Goal: Task Accomplishment & Management: Use online tool/utility

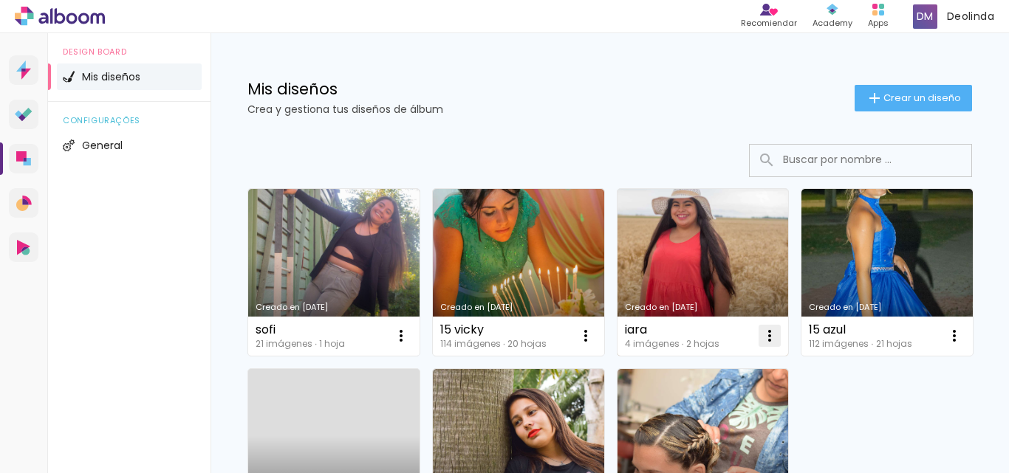
click at [768, 335] on iron-icon at bounding box center [770, 336] width 18 height 18
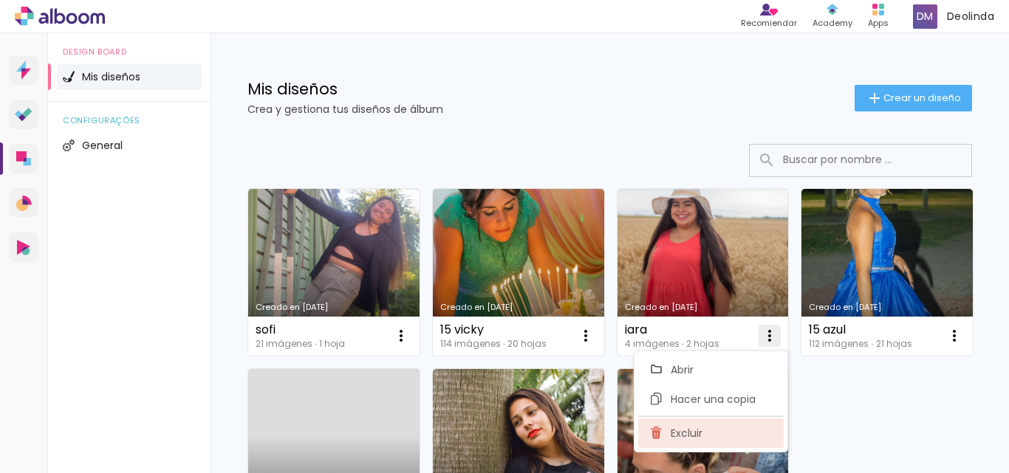
click at [670, 435] on paper-item "Excluir" at bounding box center [710, 434] width 145 height 30
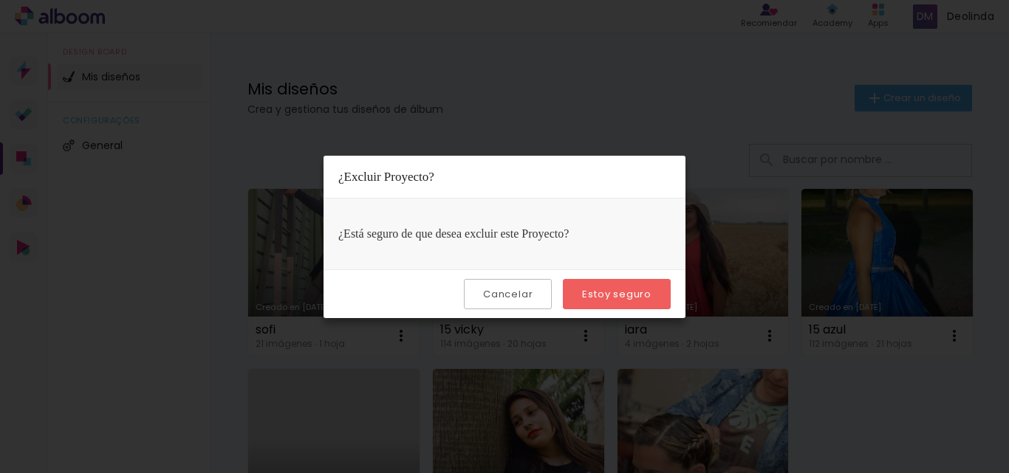
click at [0, 0] on slot "Estoy seguro" at bounding box center [0, 0] width 0 height 0
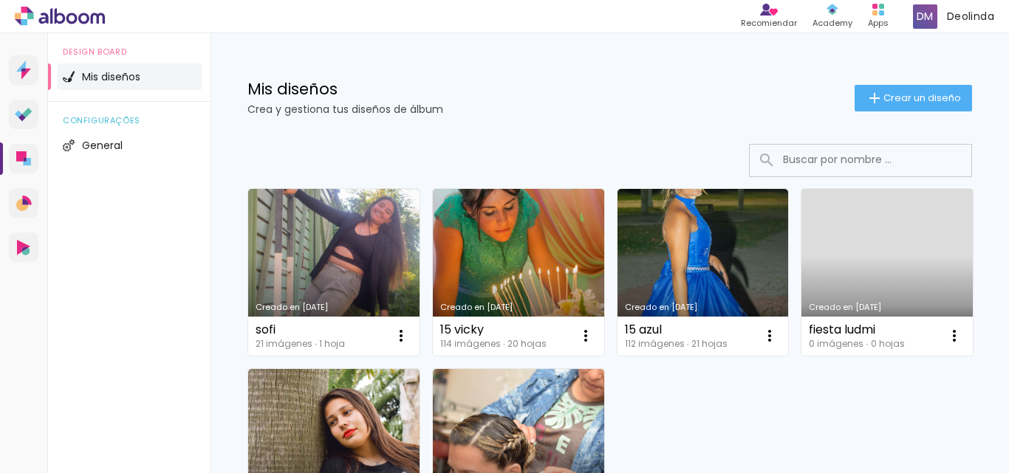
click at [349, 259] on link "Creado en 8/2/24" at bounding box center [333, 272] width 171 height 167
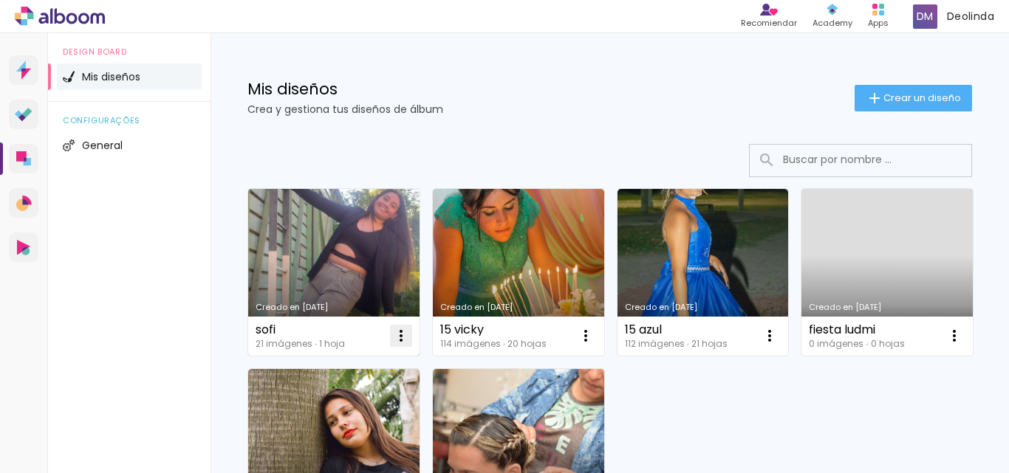
click at [399, 336] on iron-icon at bounding box center [401, 336] width 18 height 18
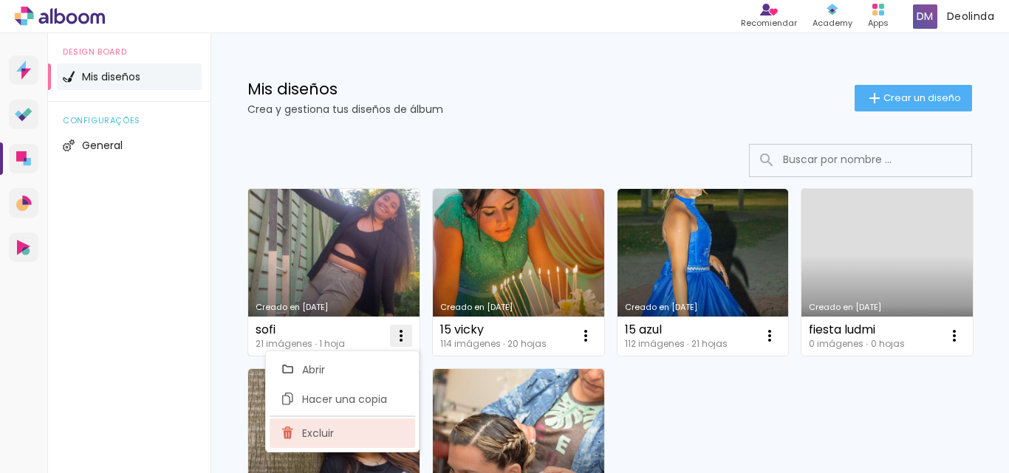
click at [319, 438] on span "Excluir" at bounding box center [318, 433] width 32 height 10
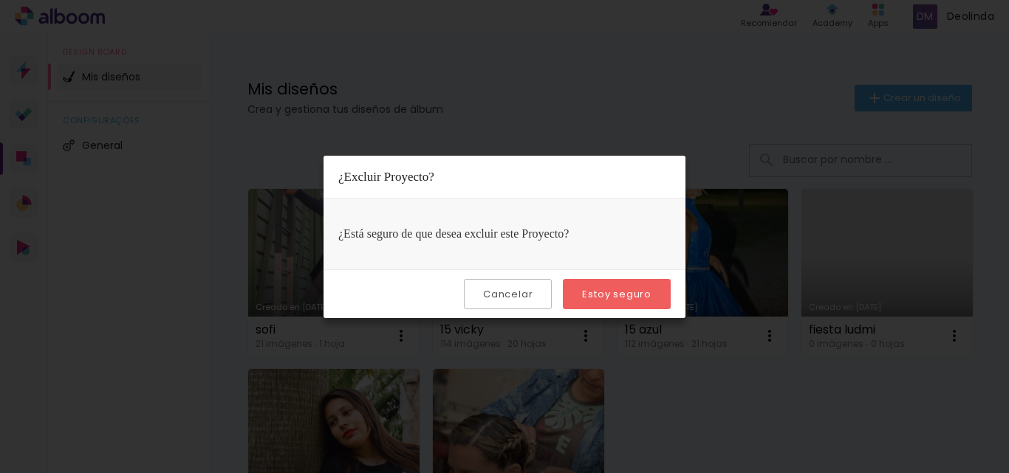
click at [0, 0] on slot "Estoy seguro" at bounding box center [0, 0] width 0 height 0
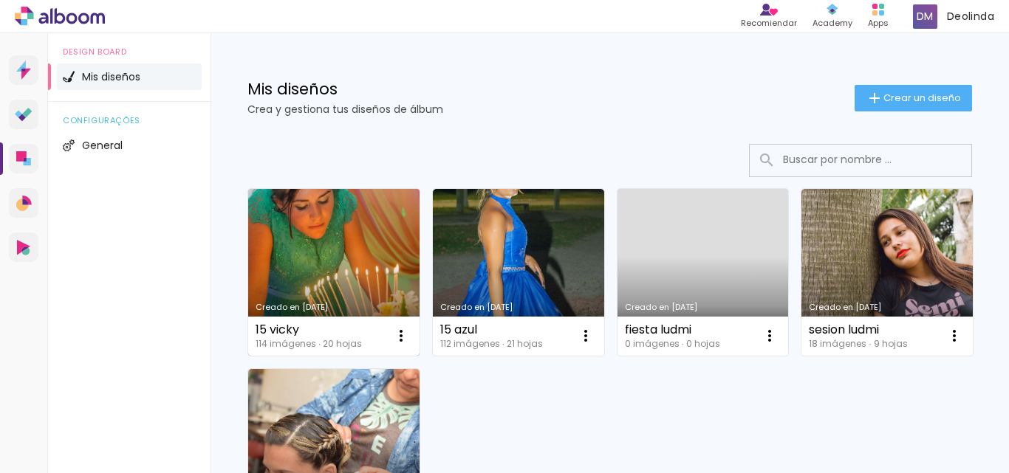
click at [354, 281] on link "Creado en [DATE]" at bounding box center [333, 272] width 171 height 167
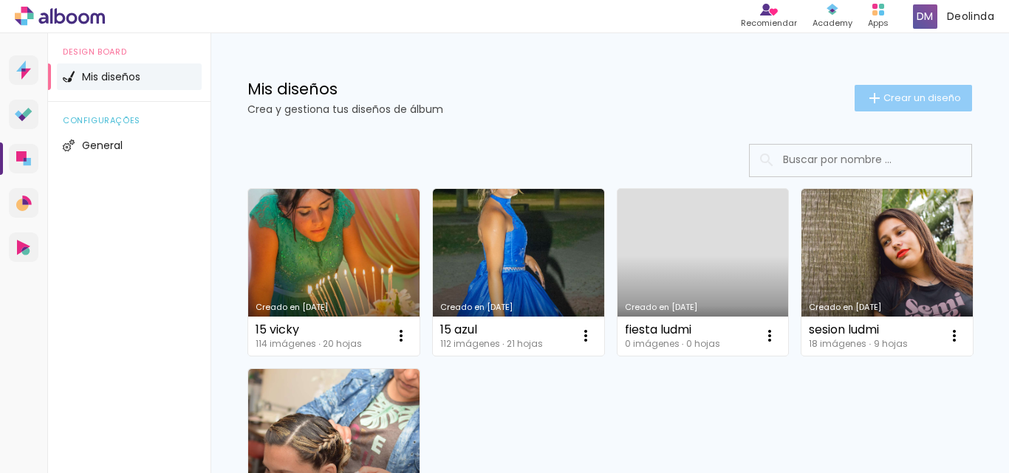
click at [883, 97] on span "Crear un diseño" at bounding box center [922, 98] width 78 height 10
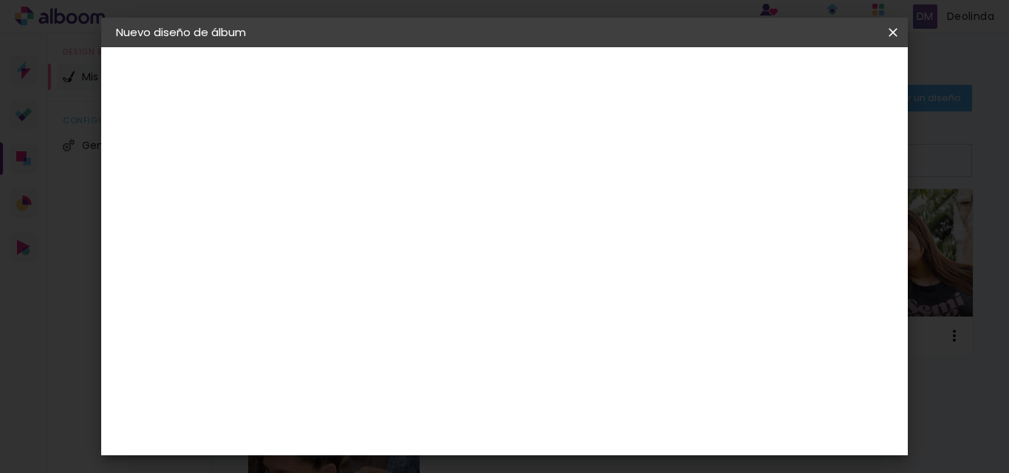
click at [357, 191] on input at bounding box center [357, 198] width 0 height 23
type input "15 perla"
type paper-input "15 perla"
click at [0, 0] on slot "Avanzar" at bounding box center [0, 0] width 0 height 0
click at [0, 0] on slot "Tamaño libre" at bounding box center [0, 0] width 0 height 0
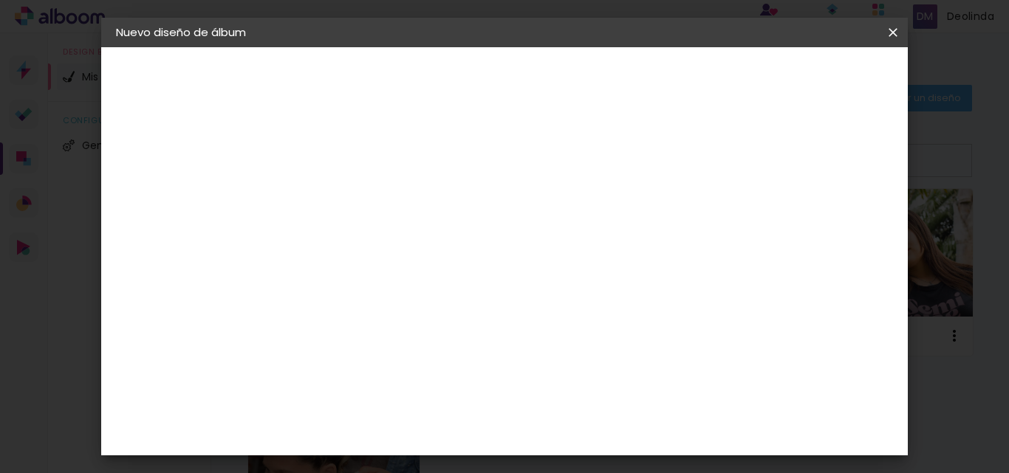
click at [609, 219] on paper-item "Tamaño libre" at bounding box center [539, 224] width 138 height 32
click at [609, 69] on paper-button "Avanzar" at bounding box center [573, 78] width 71 height 25
click at [326, 306] on input "30" at bounding box center [311, 307] width 38 height 22
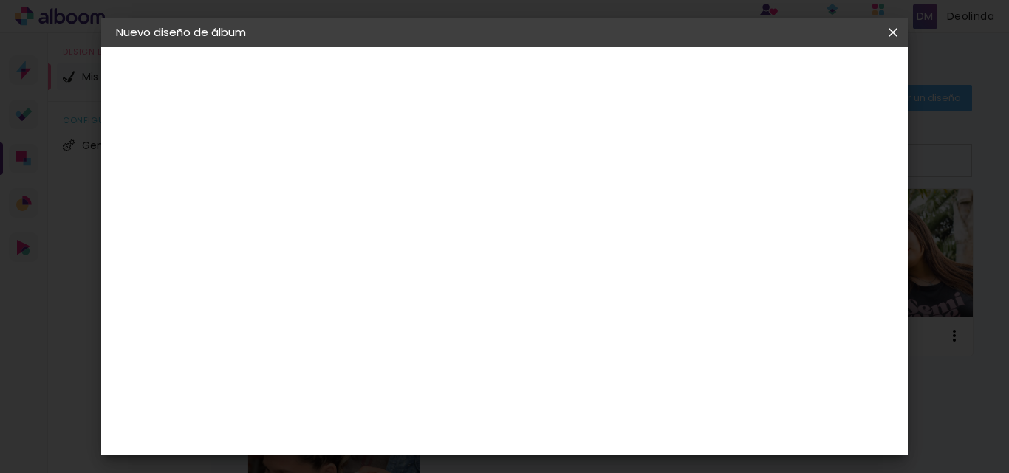
type input "20,3"
type paper-input "20,3"
click at [482, 230] on span "30" at bounding box center [479, 231] width 24 height 22
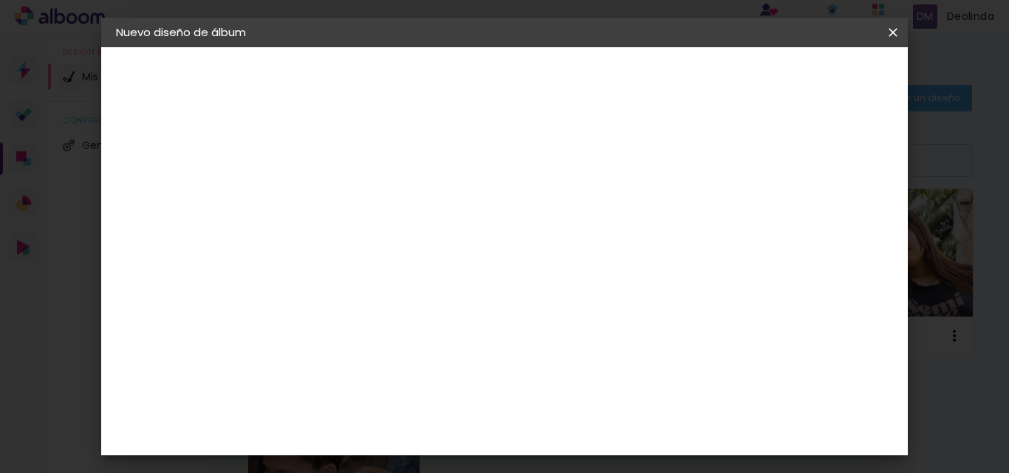
scroll to position [0, 0]
click at [479, 305] on span "30" at bounding box center [479, 305] width 24 height 22
click at [642, 243] on div "30 cm cm cm mm La mayoría de las encuadernadoras sugieren sangrado." at bounding box center [565, 246] width 544 height 118
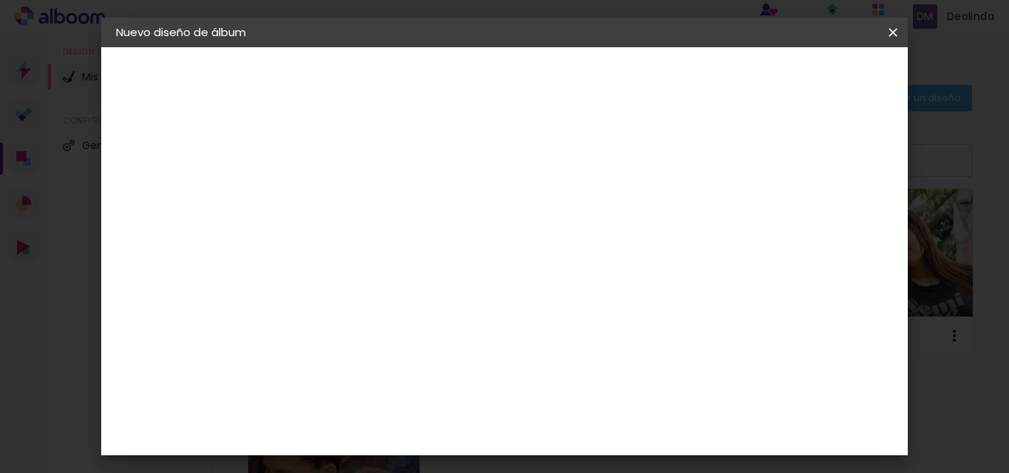
click at [597, 402] on input "60" at bounding box center [585, 405] width 38 height 22
type input "61"
type paper-input "61"
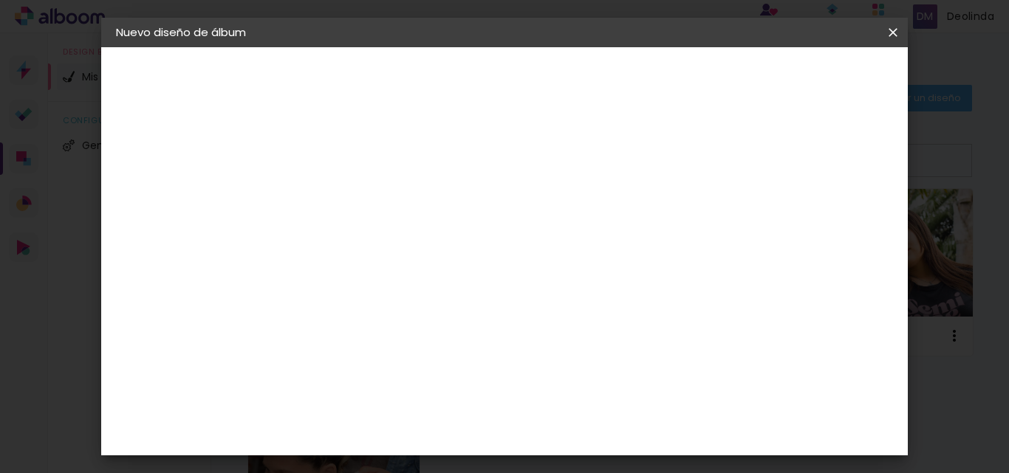
click at [770, 47] on div "mm Mostrar sangría 30.5 cm cm cm mm La mayoría de las encuadernadoras sugieren …" at bounding box center [565, 47] width 544 height 0
click at [726, 169] on div at bounding box center [719, 169] width 13 height 13
type paper-checkbox "on"
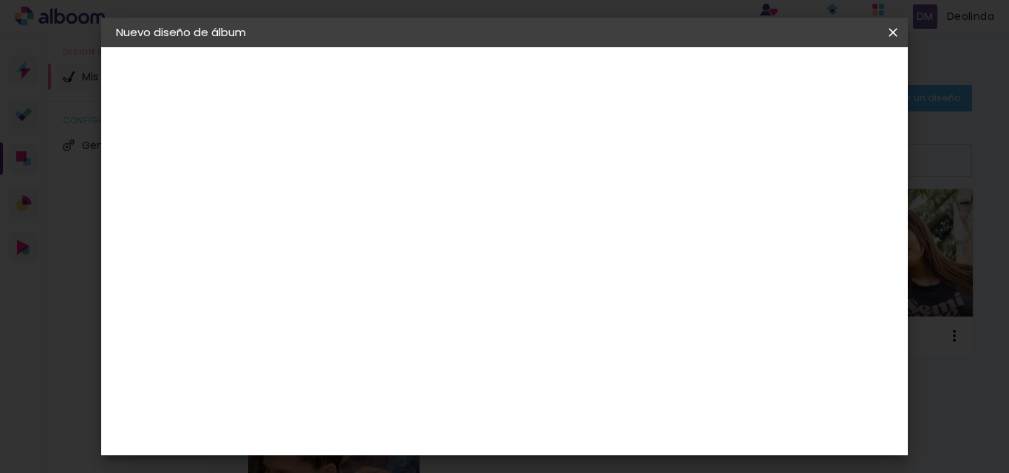
click at [801, 78] on span "Empezar diseño" at bounding box center [760, 78] width 82 height 10
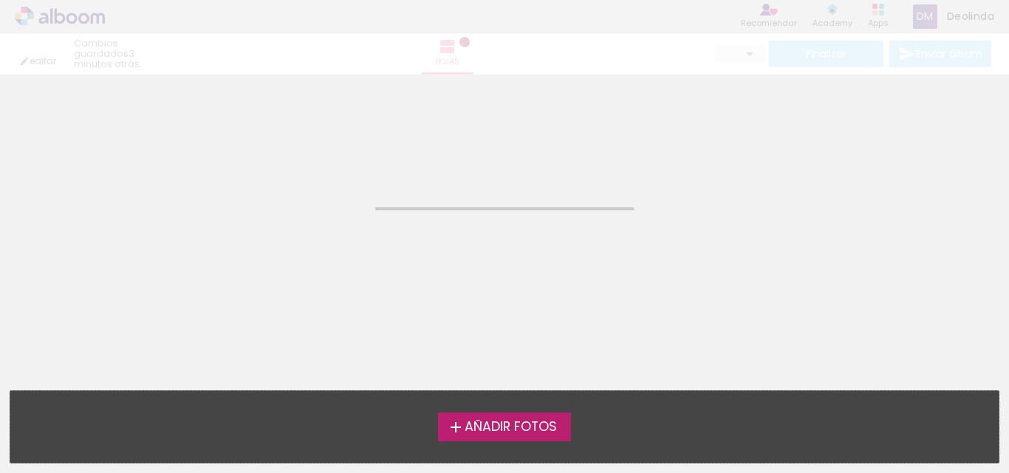
click at [483, 425] on span "Añadir Fotos" at bounding box center [511, 427] width 92 height 13
click at [0, 0] on input "file" at bounding box center [0, 0] width 0 height 0
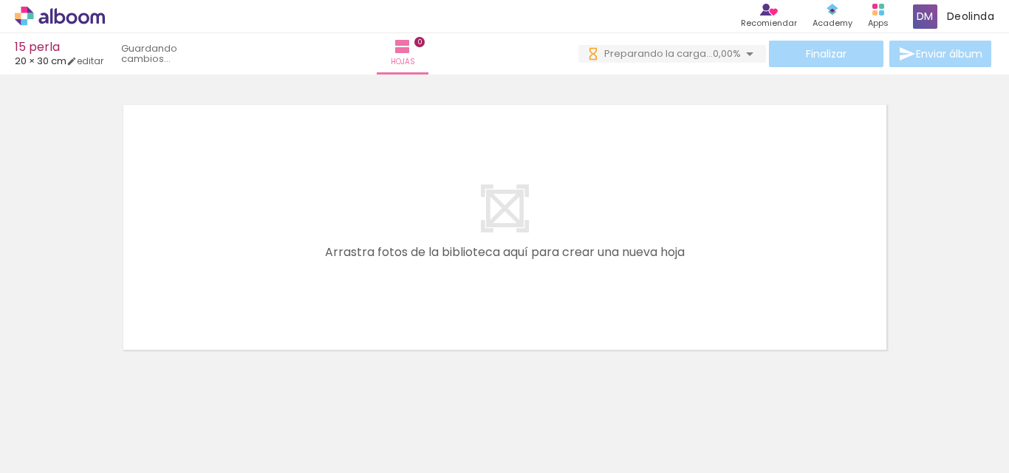
click at [319, 428] on div at bounding box center [297, 423] width 49 height 73
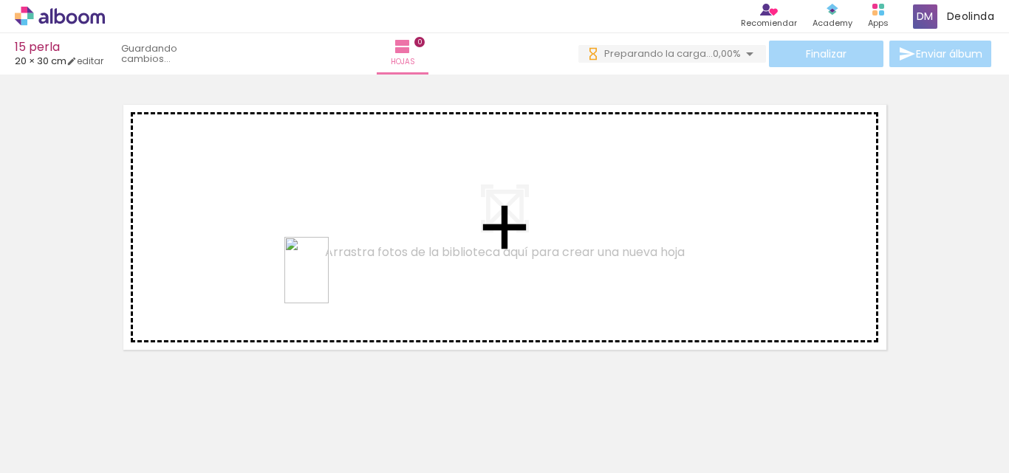
drag, startPoint x: 319, startPoint y: 428, endPoint x: 329, endPoint y: 281, distance: 147.3
click at [329, 281] on quentale-workspace at bounding box center [504, 236] width 1009 height 473
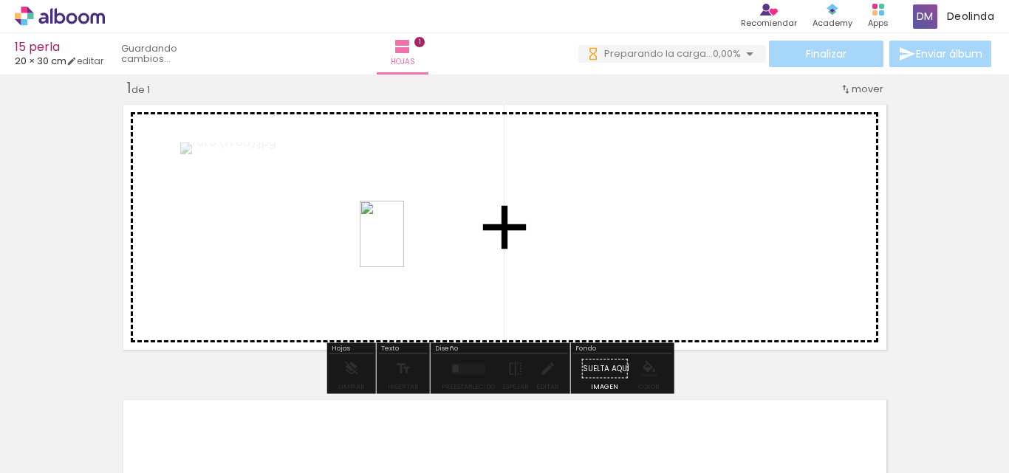
drag, startPoint x: 409, startPoint y: 442, endPoint x: 404, endPoint y: 245, distance: 196.5
click at [404, 245] on quentale-workspace at bounding box center [504, 236] width 1009 height 473
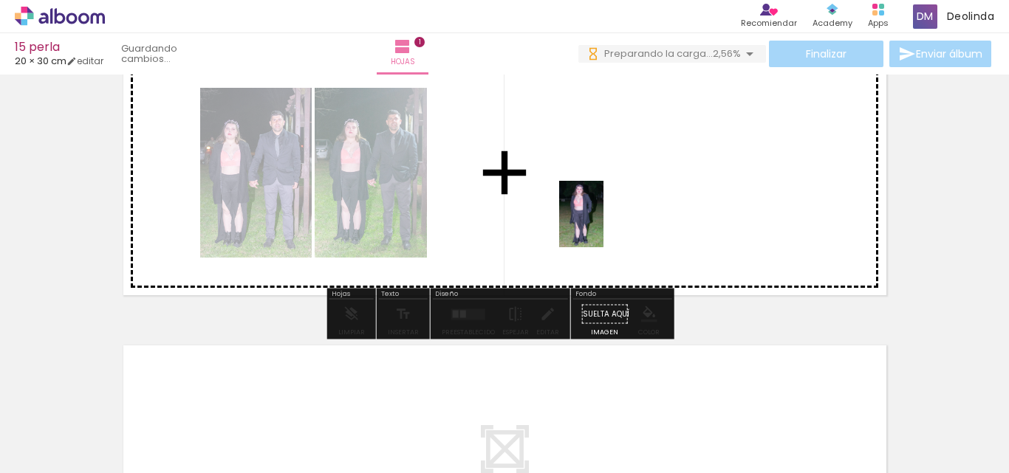
drag, startPoint x: 566, startPoint y: 425, endPoint x: 603, endPoint y: 225, distance: 202.9
click at [603, 225] on quentale-workspace at bounding box center [504, 236] width 1009 height 473
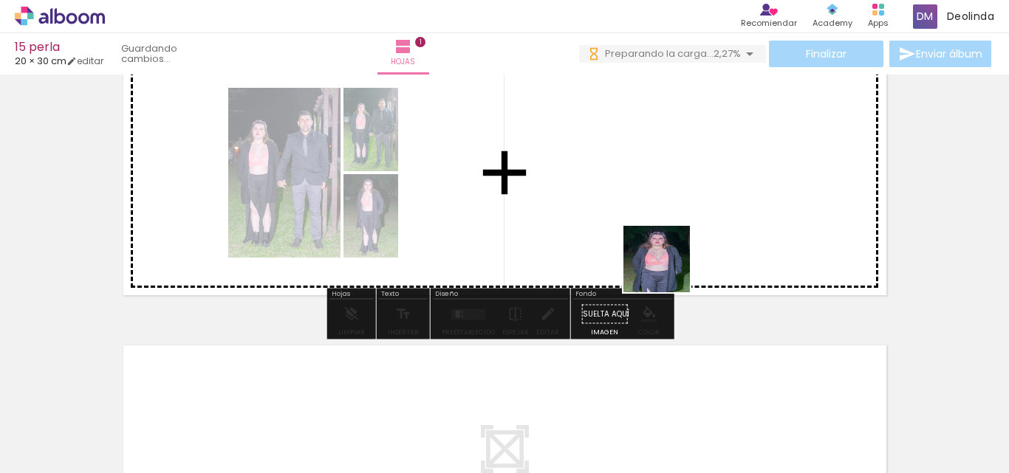
drag, startPoint x: 657, startPoint y: 413, endPoint x: 679, endPoint y: 201, distance: 213.1
click at [679, 201] on quentale-workspace at bounding box center [504, 236] width 1009 height 473
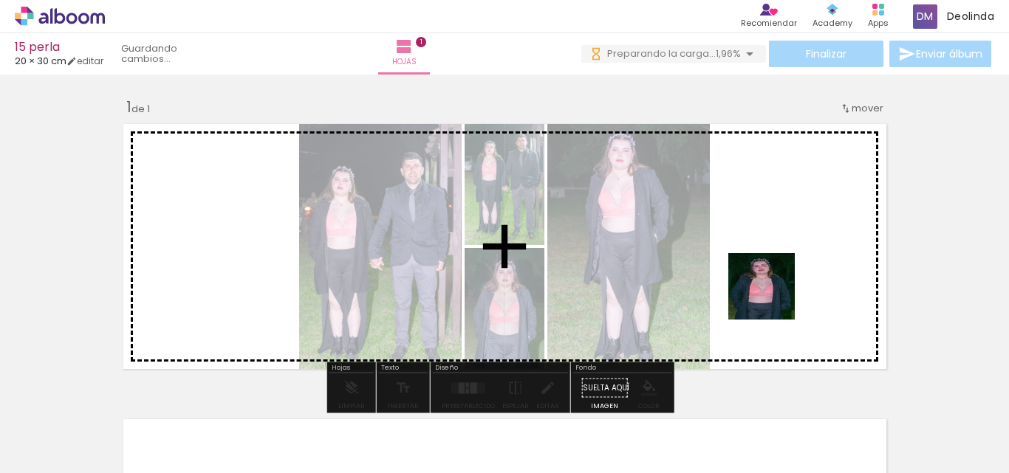
drag, startPoint x: 728, startPoint y: 437, endPoint x: 772, endPoint y: 295, distance: 149.3
click at [772, 295] on quentale-workspace at bounding box center [504, 236] width 1009 height 473
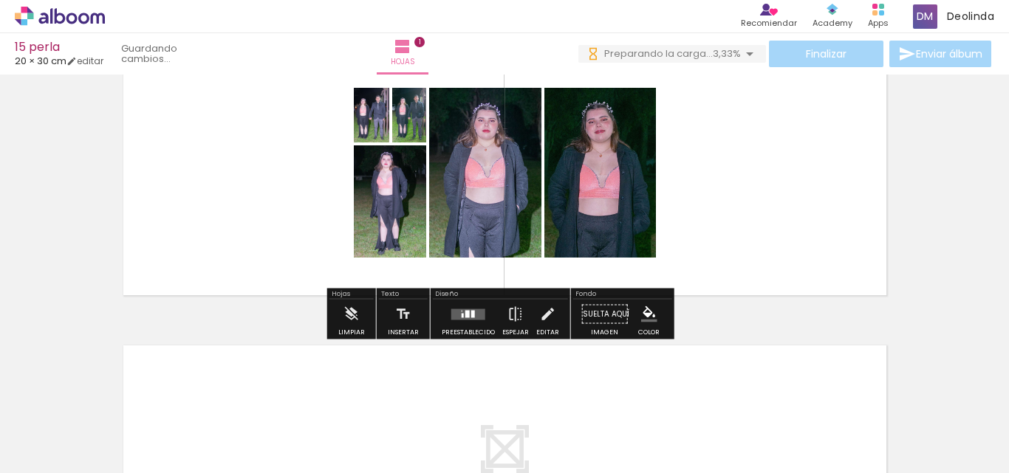
click at [464, 319] on quentale-layouter at bounding box center [468, 314] width 34 height 11
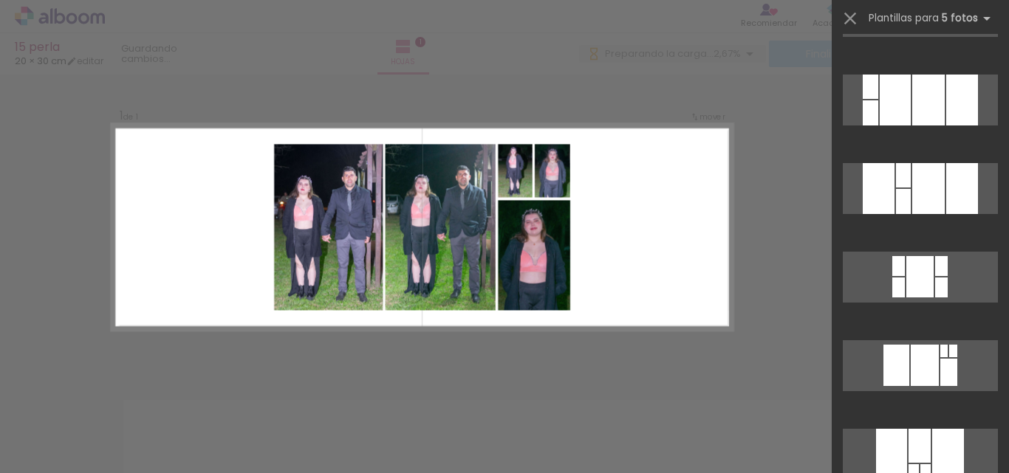
click at [812, 425] on div at bounding box center [794, 424] width 73 height 49
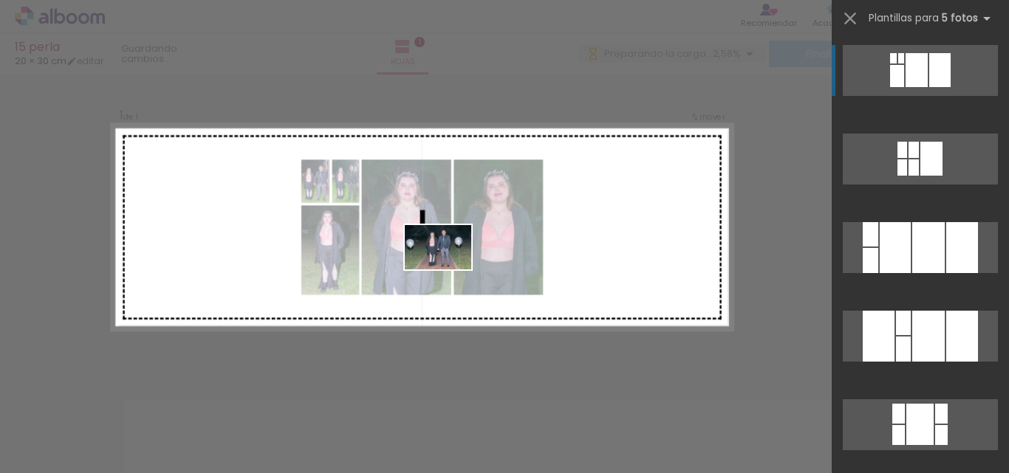
drag, startPoint x: 806, startPoint y: 432, endPoint x: 449, endPoint y: 270, distance: 392.0
click at [449, 270] on quentale-workspace at bounding box center [504, 236] width 1009 height 473
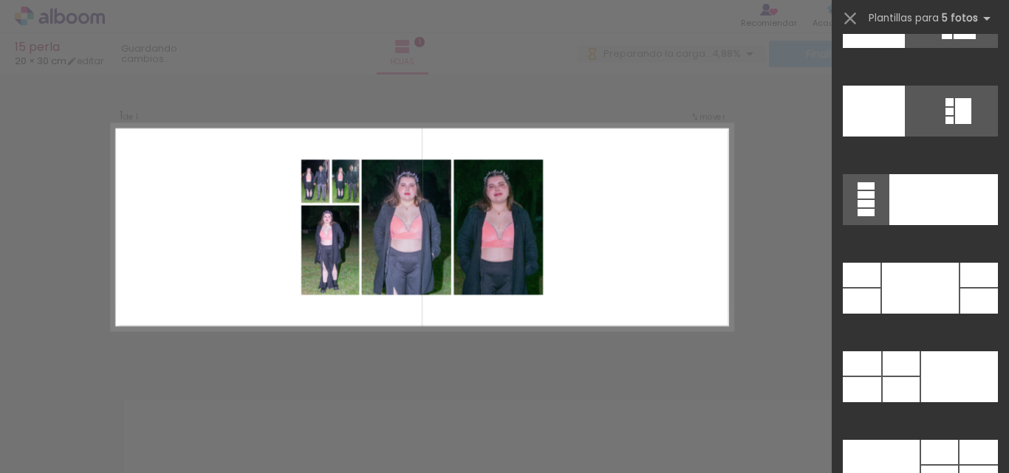
click at [495, 208] on quentale-photo at bounding box center [497, 228] width 89 height 136
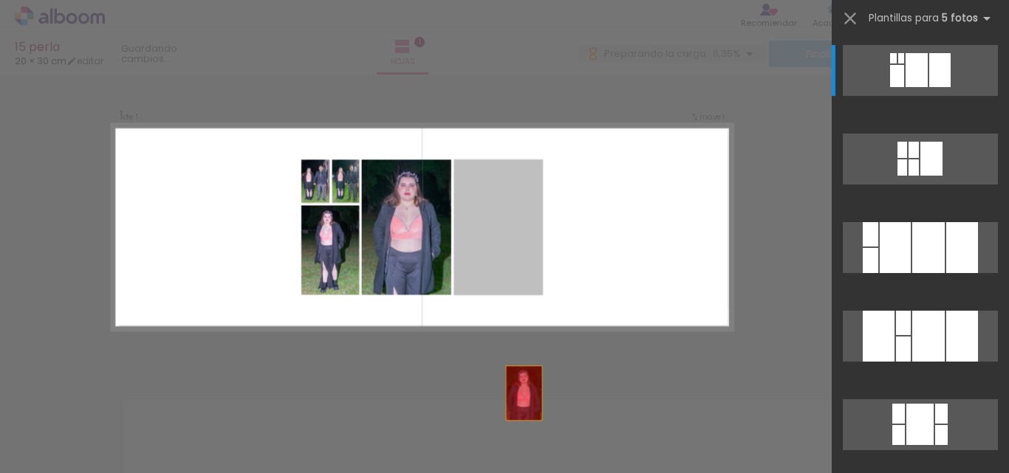
drag, startPoint x: 489, startPoint y: 210, endPoint x: 524, endPoint y: 435, distance: 227.3
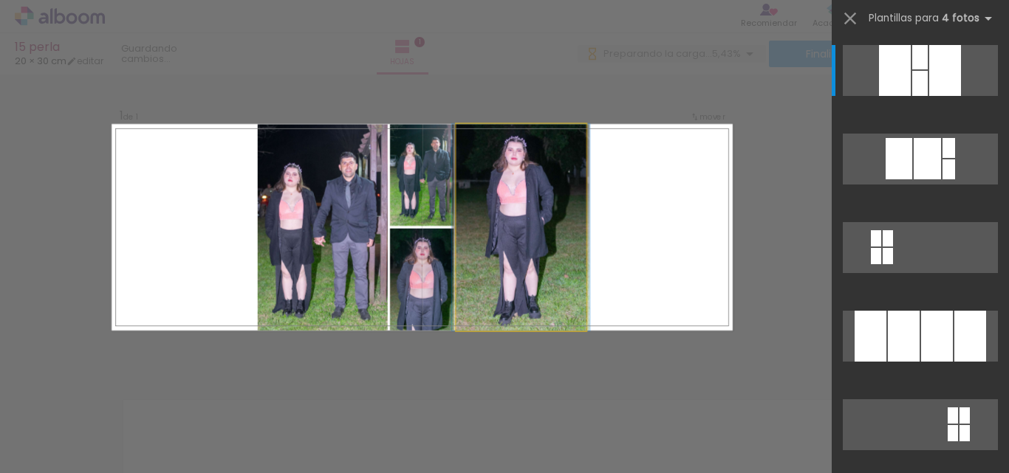
click at [530, 224] on quentale-photo at bounding box center [521, 227] width 130 height 207
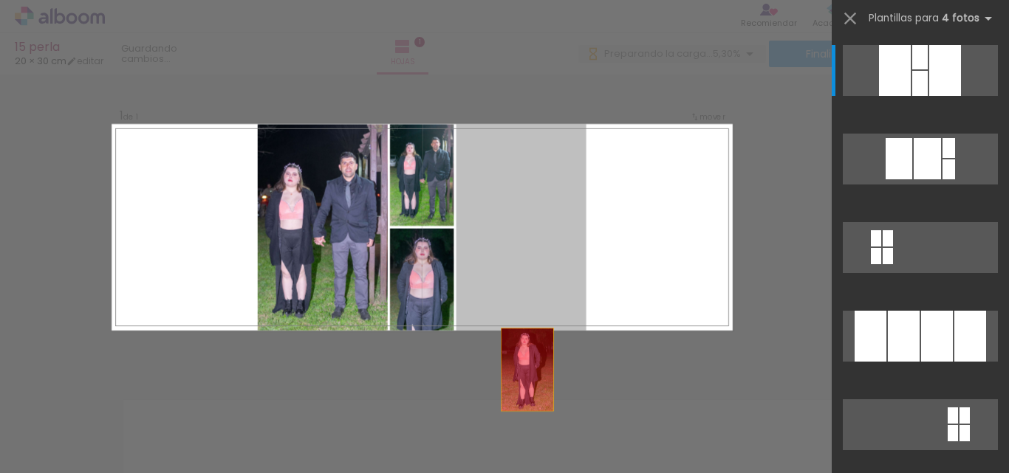
drag, startPoint x: 524, startPoint y: 204, endPoint x: 523, endPoint y: 405, distance: 201.6
click at [523, 405] on quentale-workspace at bounding box center [504, 236] width 1009 height 473
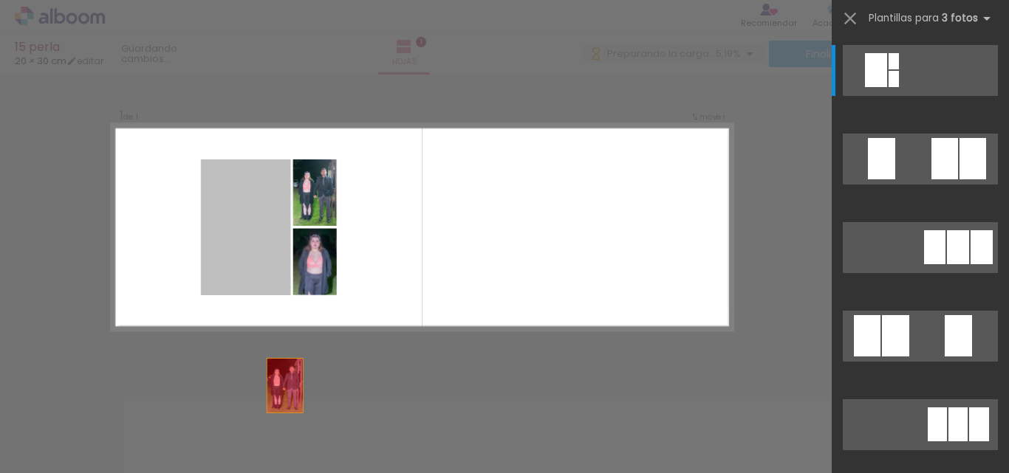
drag, startPoint x: 262, startPoint y: 425, endPoint x: 289, endPoint y: 425, distance: 26.6
click at [289, 425] on quentale-workspace at bounding box center [504, 236] width 1009 height 473
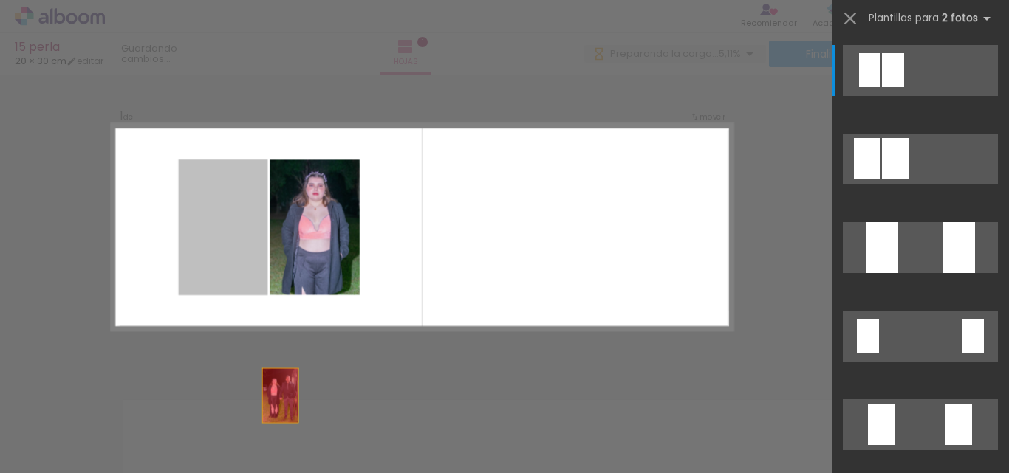
drag, startPoint x: 209, startPoint y: 236, endPoint x: 289, endPoint y: 438, distance: 217.5
click at [289, 438] on quentale-workspace at bounding box center [504, 236] width 1009 height 473
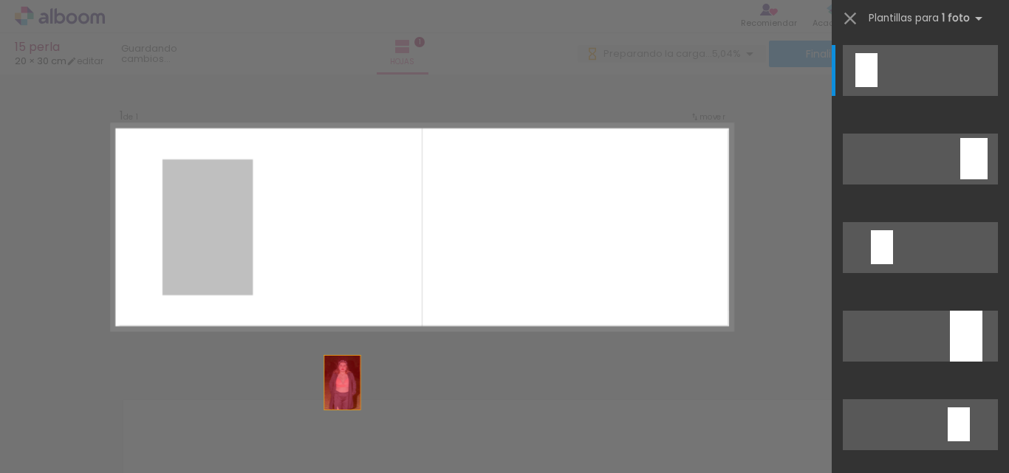
drag, startPoint x: 199, startPoint y: 226, endPoint x: 370, endPoint y: 422, distance: 260.1
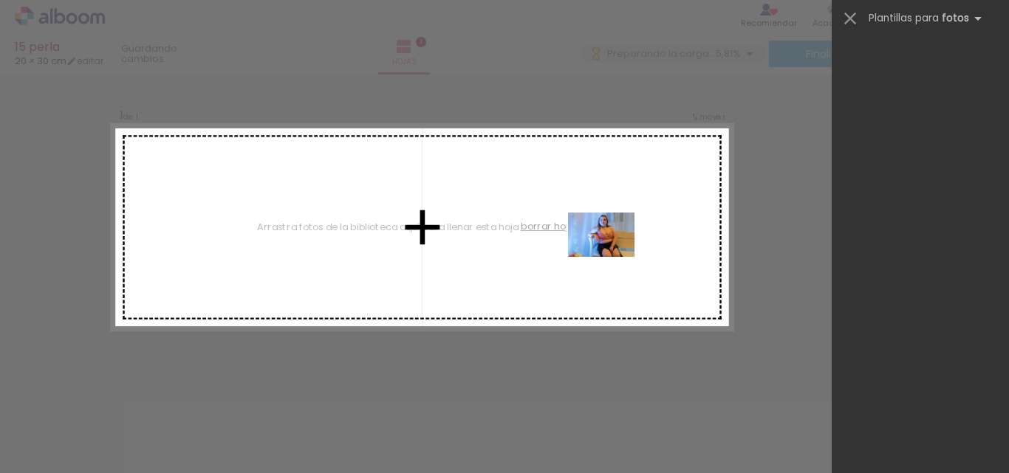
drag, startPoint x: 705, startPoint y: 436, endPoint x: 612, endPoint y: 257, distance: 201.2
click at [612, 257] on quentale-workspace at bounding box center [504, 236] width 1009 height 473
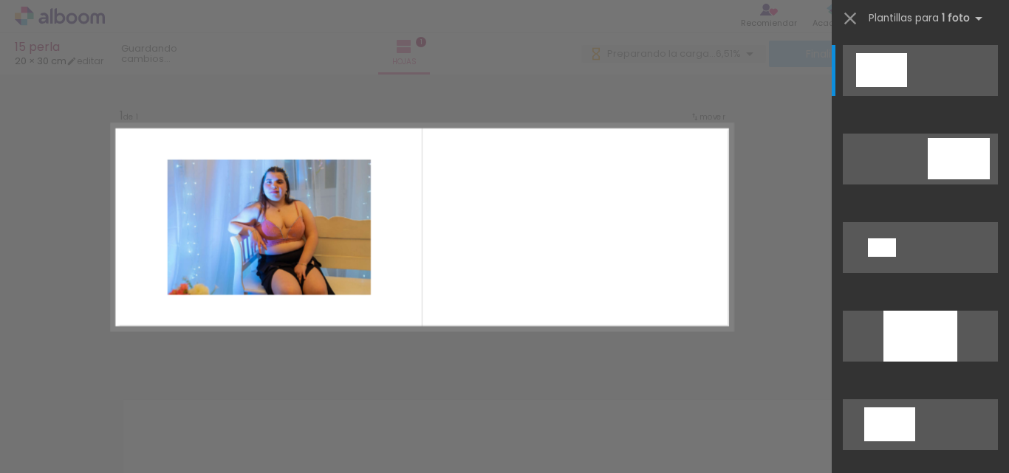
click at [558, 439] on div at bounding box center [533, 424] width 73 height 49
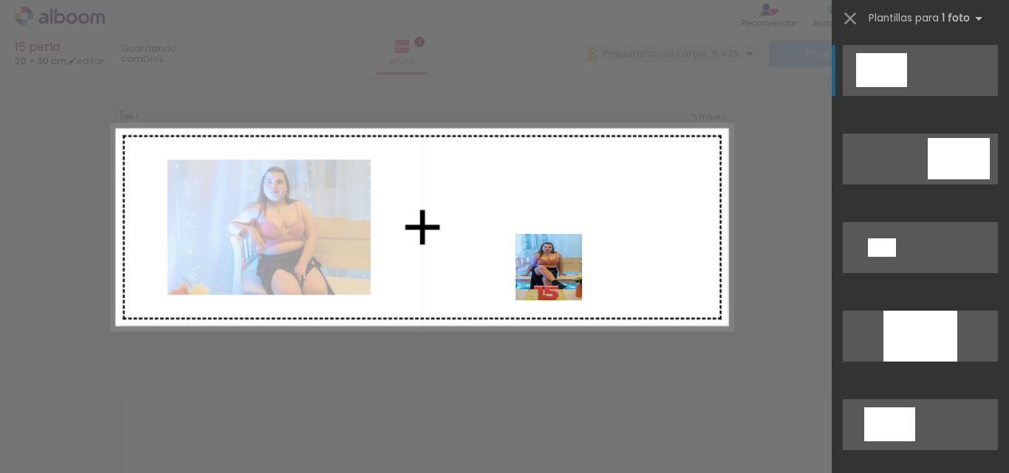
drag, startPoint x: 557, startPoint y: 425, endPoint x: 560, endPoint y: 278, distance: 146.3
click at [560, 278] on quentale-workspace at bounding box center [504, 236] width 1009 height 473
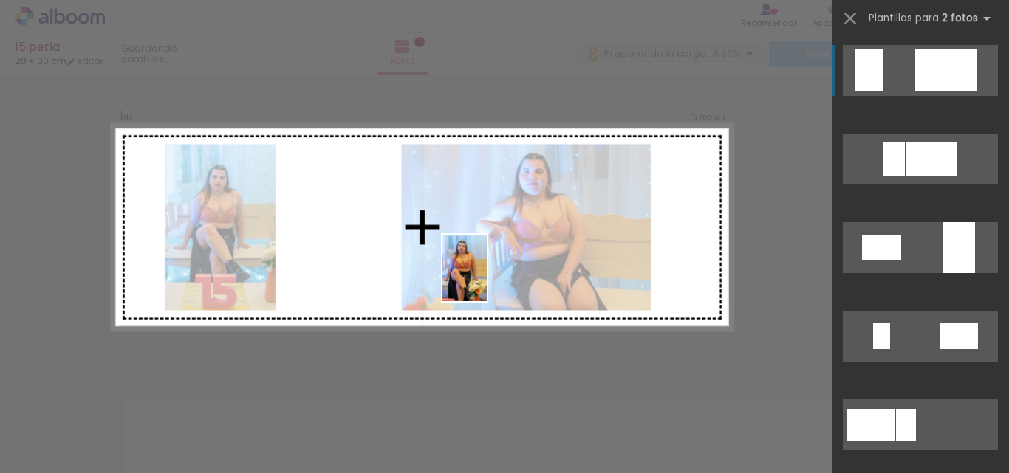
drag, startPoint x: 636, startPoint y: 428, endPoint x: 487, endPoint y: 279, distance: 210.4
click at [487, 279] on quentale-workspace at bounding box center [504, 236] width 1009 height 473
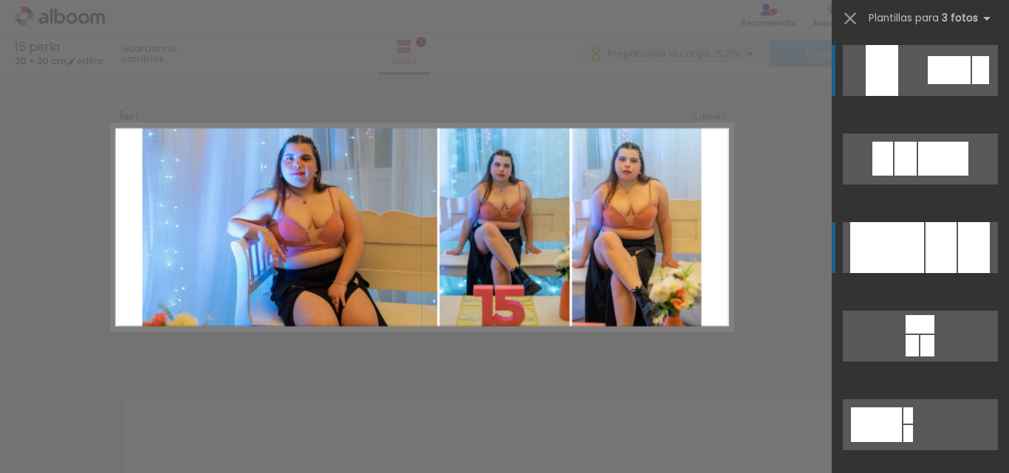
click at [905, 239] on div at bounding box center [887, 247] width 74 height 51
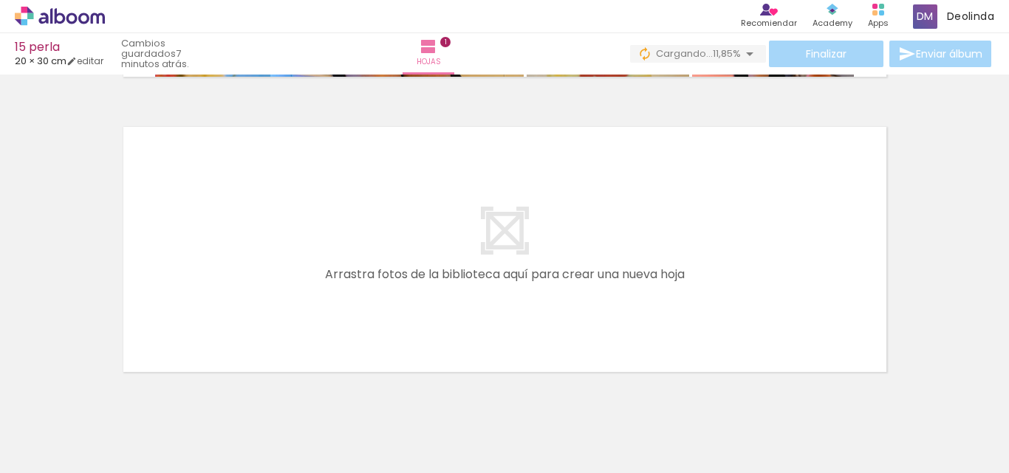
scroll to position [315, 0]
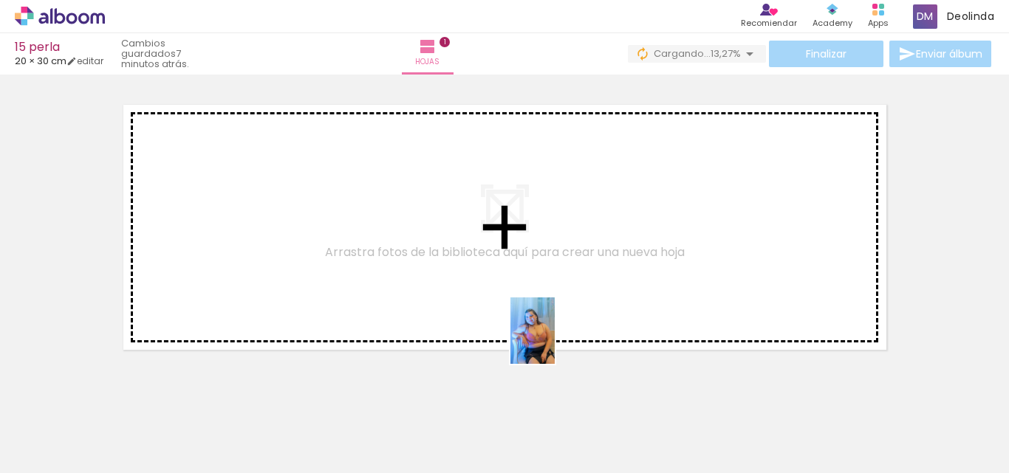
drag, startPoint x: 714, startPoint y: 447, endPoint x: 554, endPoint y: 333, distance: 196.5
click at [554, 333] on quentale-workspace at bounding box center [504, 236] width 1009 height 473
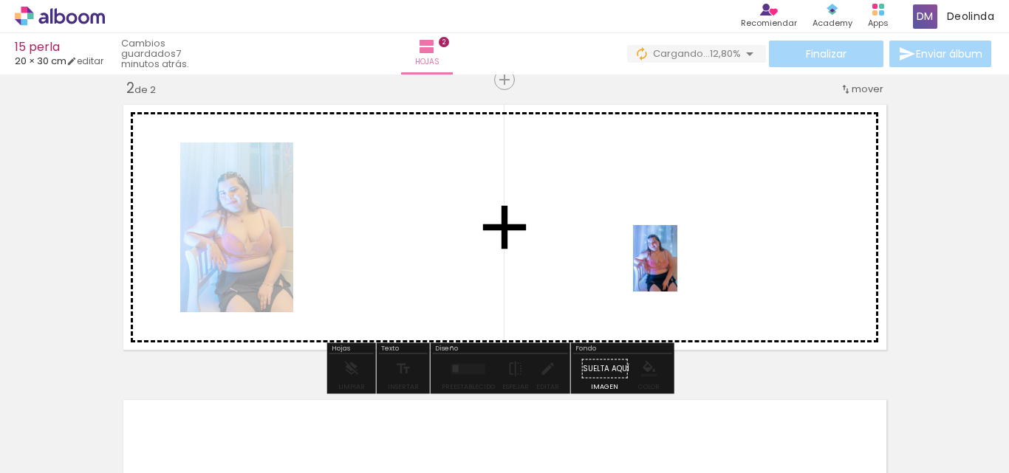
drag, startPoint x: 796, startPoint y: 451, endPoint x: 676, endPoint y: 267, distance: 219.4
click at [676, 267] on quentale-workspace at bounding box center [504, 236] width 1009 height 473
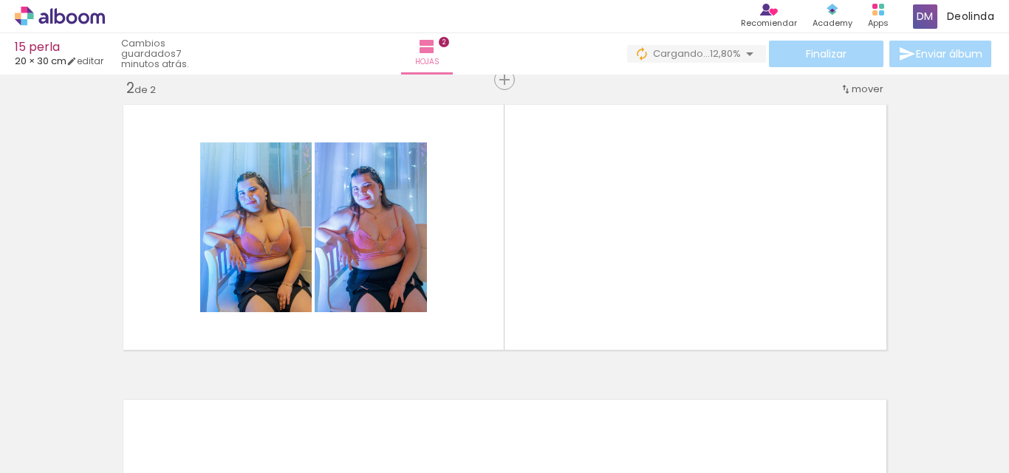
scroll to position [0, 7610]
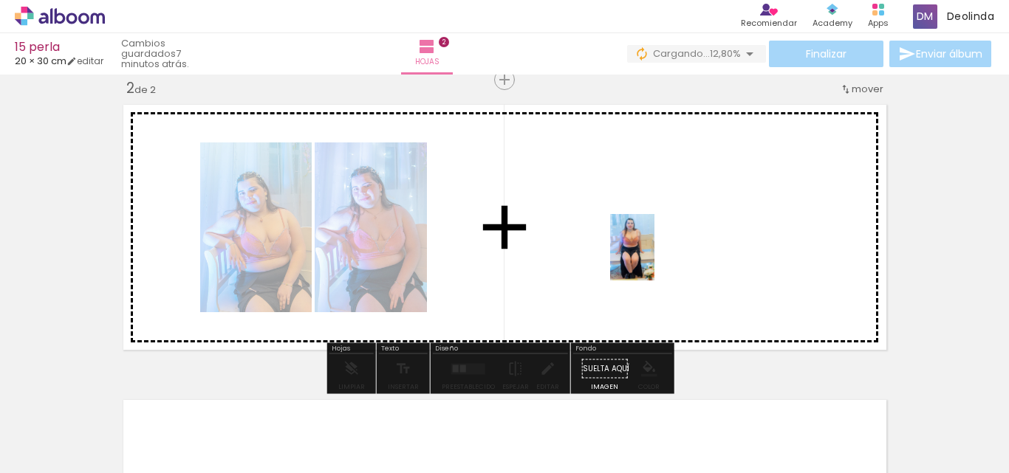
drag, startPoint x: 812, startPoint y: 432, endPoint x: 652, endPoint y: 252, distance: 241.1
click at [652, 252] on quentale-workspace at bounding box center [504, 236] width 1009 height 473
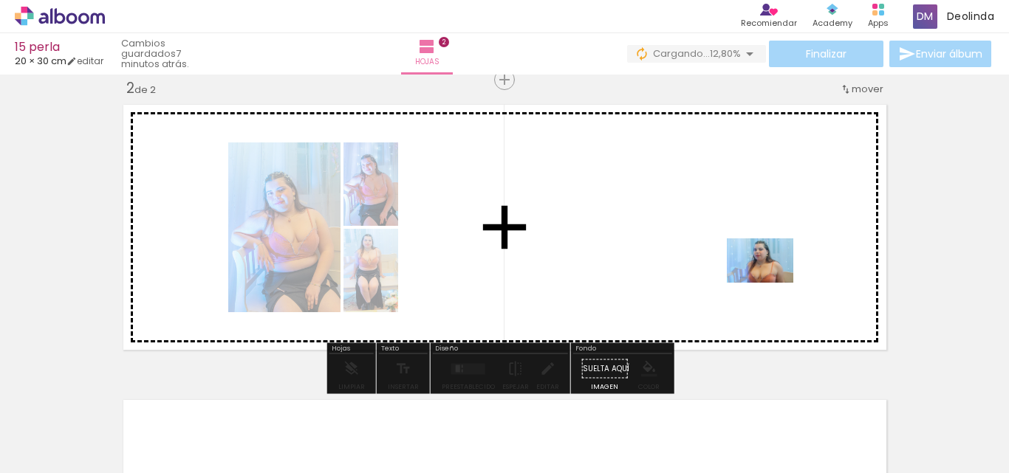
drag, startPoint x: 883, startPoint y: 438, endPoint x: 766, endPoint y: 275, distance: 200.5
click at [766, 275] on quentale-workspace at bounding box center [504, 236] width 1009 height 473
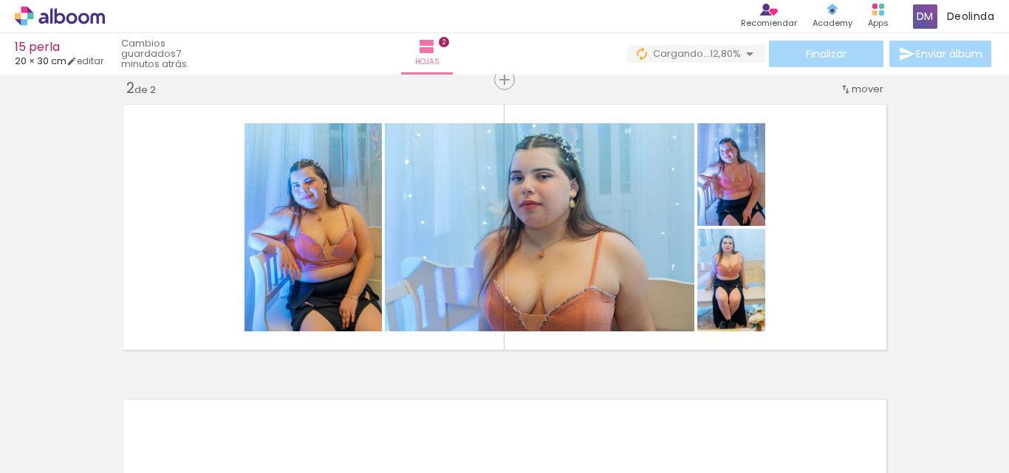
scroll to position [0, 8054]
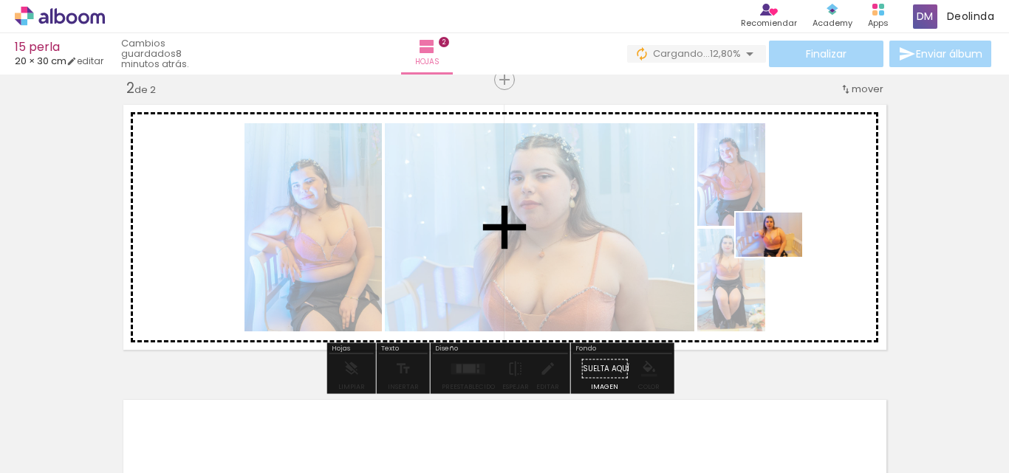
drag, startPoint x: 758, startPoint y: 335, endPoint x: 780, endPoint y: 257, distance: 80.6
click at [780, 257] on quentale-workspace at bounding box center [504, 236] width 1009 height 473
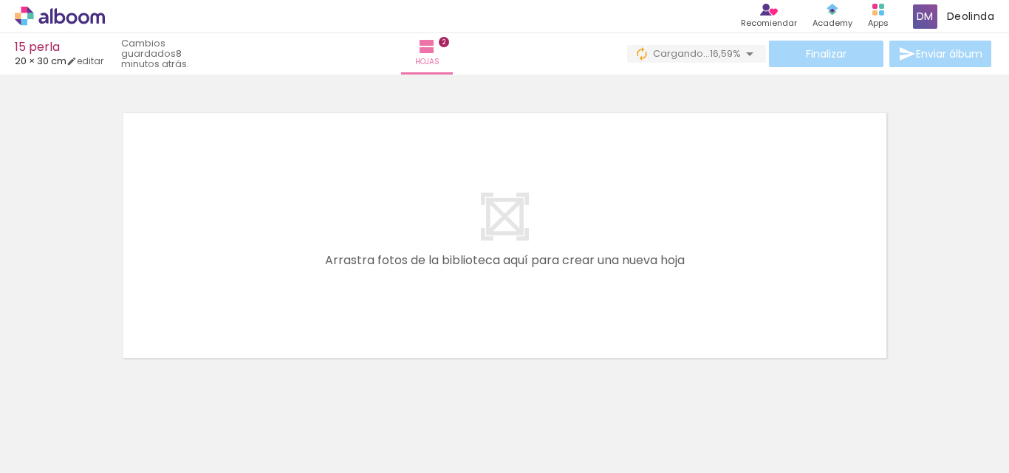
scroll to position [614, 0]
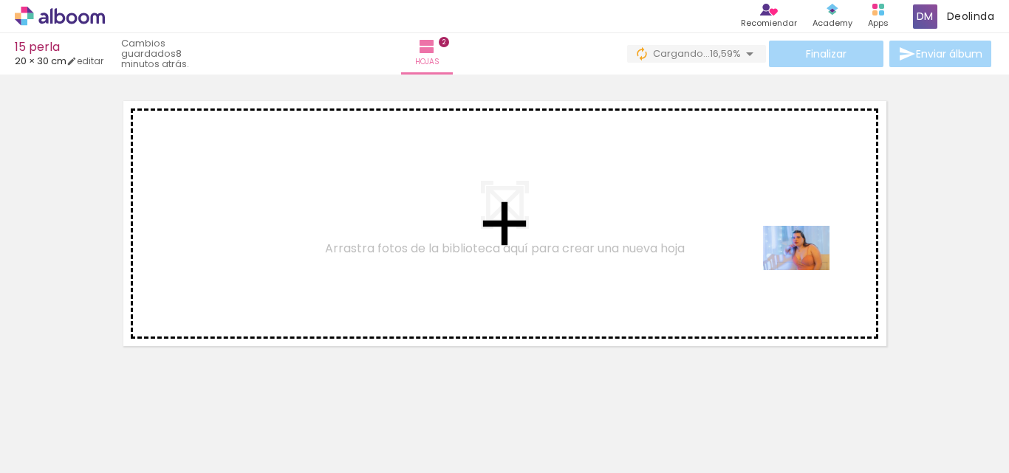
drag, startPoint x: 811, startPoint y: 432, endPoint x: 807, endPoint y: 267, distance: 164.7
click at [807, 267] on quentale-workspace at bounding box center [504, 236] width 1009 height 473
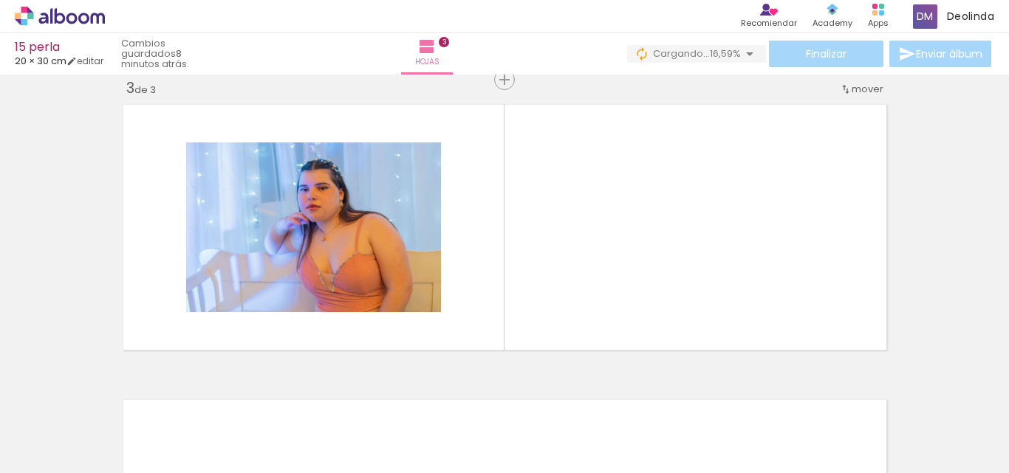
scroll to position [0, 0]
click at [653, 435] on div at bounding box center [628, 423] width 49 height 73
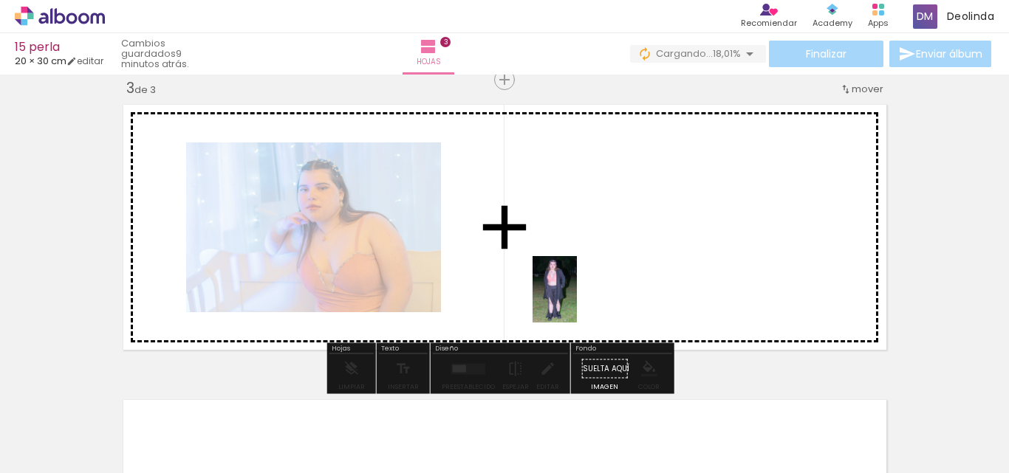
drag, startPoint x: 572, startPoint y: 431, endPoint x: 577, endPoint y: 301, distance: 130.1
click at [577, 301] on quentale-workspace at bounding box center [504, 236] width 1009 height 473
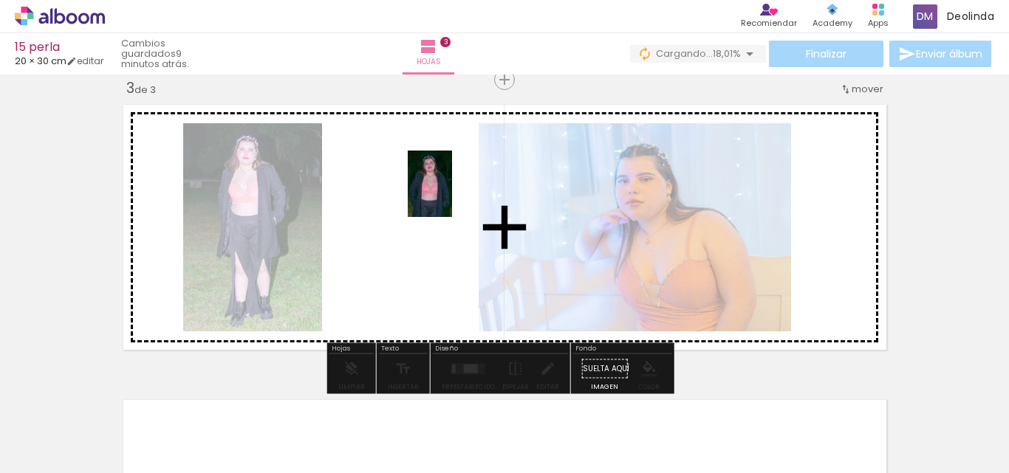
drag, startPoint x: 729, startPoint y: 431, endPoint x: 450, endPoint y: 195, distance: 365.8
click at [450, 195] on quentale-workspace at bounding box center [504, 236] width 1009 height 473
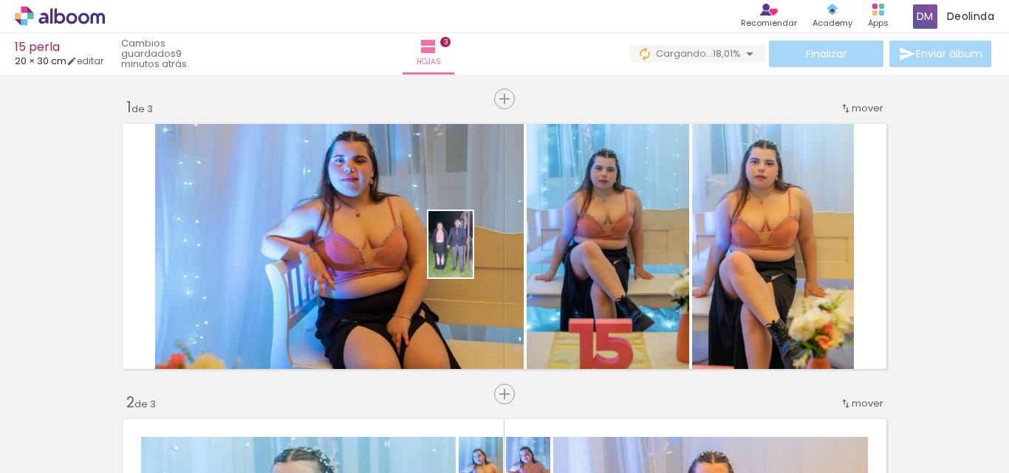
drag, startPoint x: 0, startPoint y: 0, endPoint x: 473, endPoint y: 256, distance: 537.3
click at [473, 256] on quentale-workspace at bounding box center [504, 236] width 1009 height 473
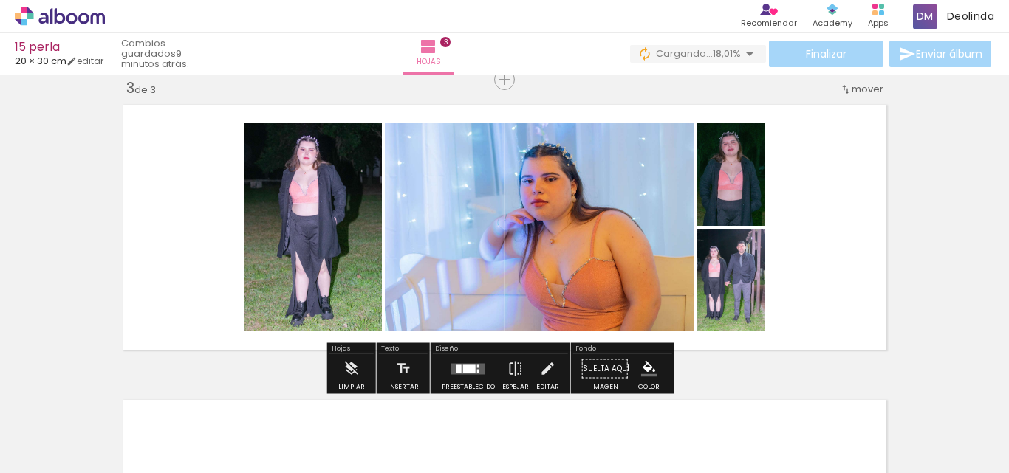
click at [459, 371] on quentale-layouter at bounding box center [468, 368] width 34 height 11
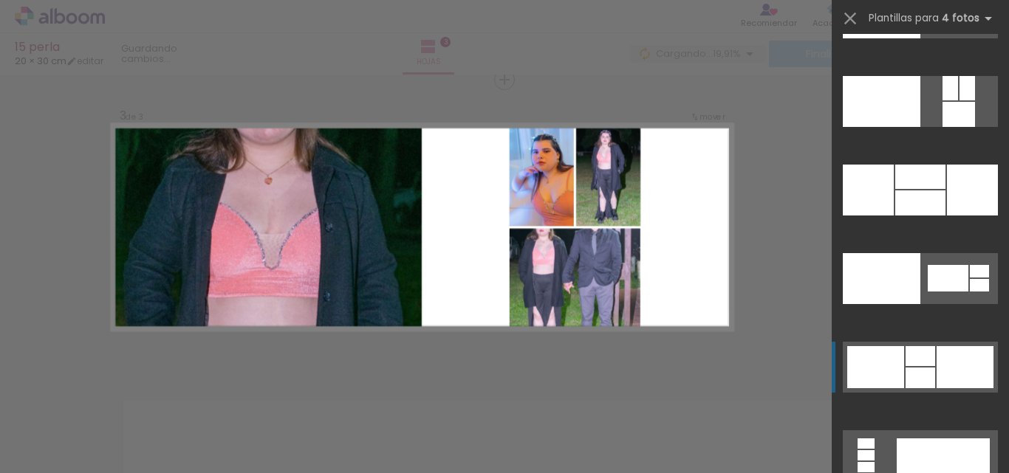
scroll to position [30179, 0]
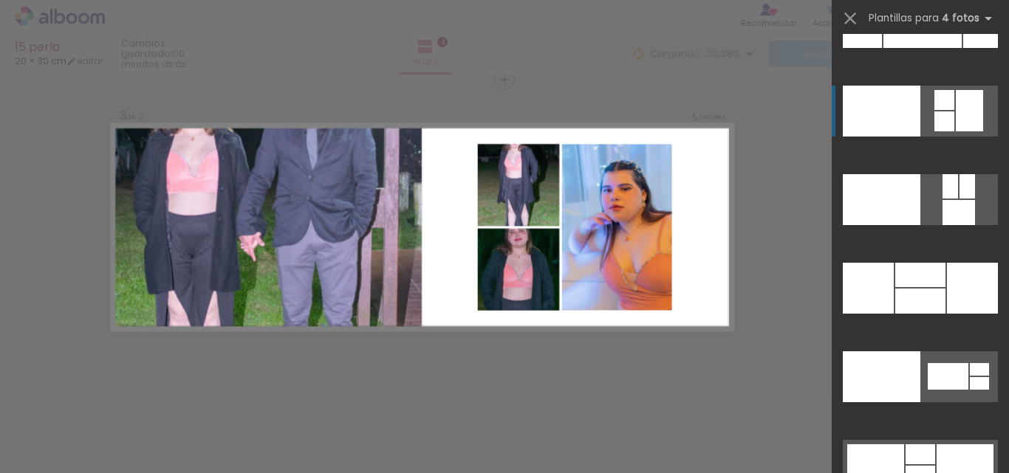
click at [883, 125] on div at bounding box center [882, 111] width 78 height 51
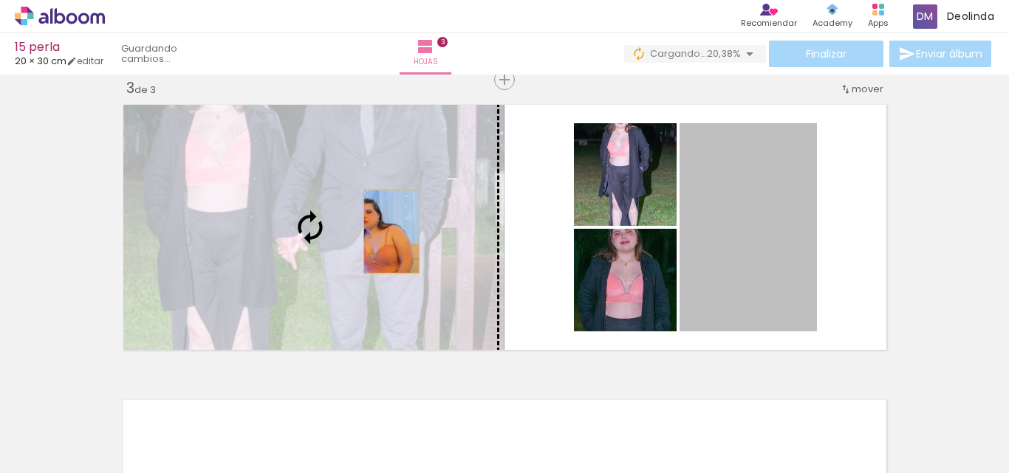
drag, startPoint x: 744, startPoint y: 243, endPoint x: 385, endPoint y: 232, distance: 359.1
click at [0, 0] on slot at bounding box center [0, 0] width 0 height 0
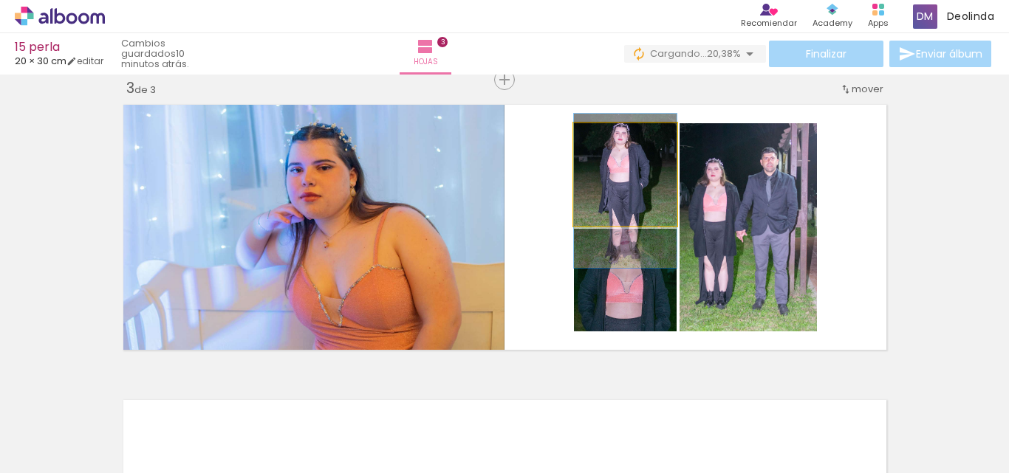
drag, startPoint x: 637, startPoint y: 186, endPoint x: 636, endPoint y: 202, distance: 16.3
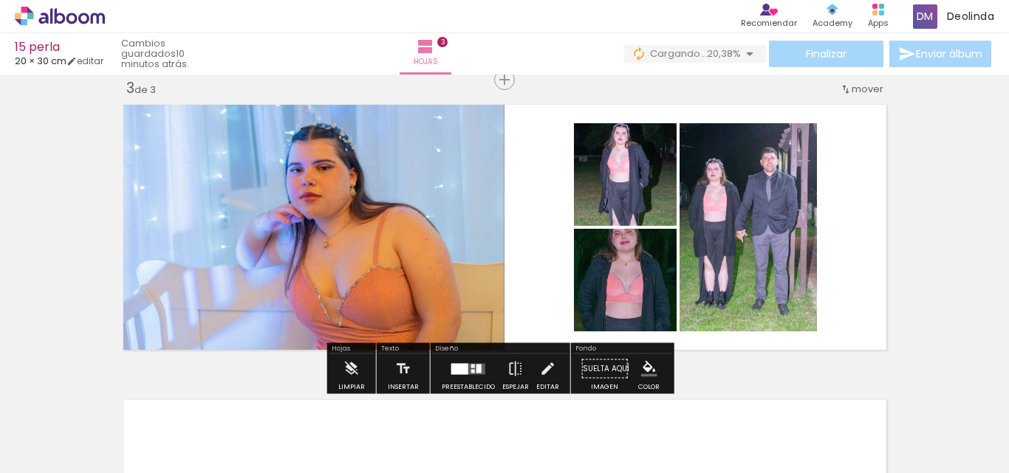
click at [471, 366] on div at bounding box center [473, 366] width 4 height 4
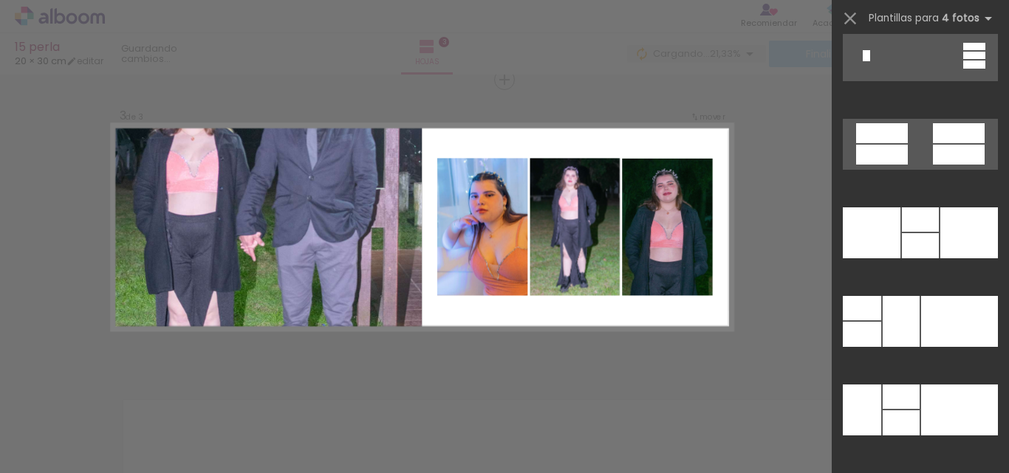
scroll to position [29555, 0]
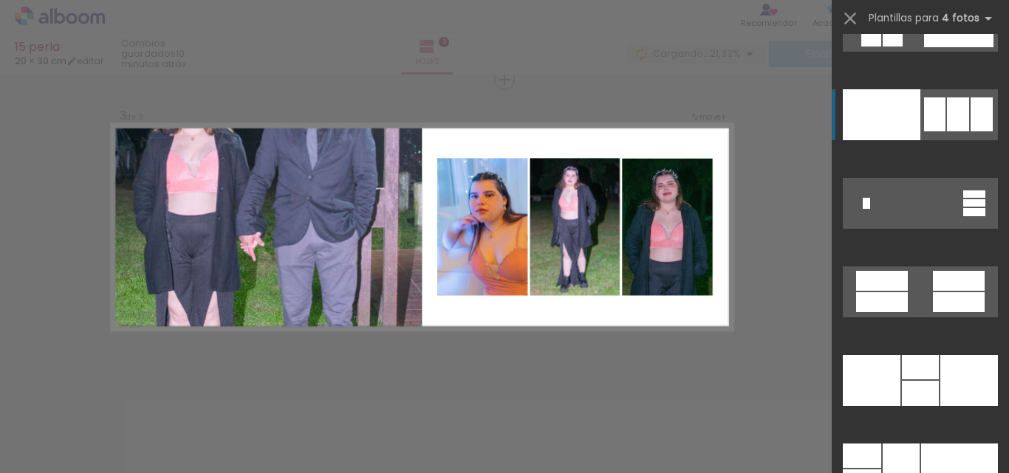
click at [953, 121] on div at bounding box center [958, 114] width 22 height 34
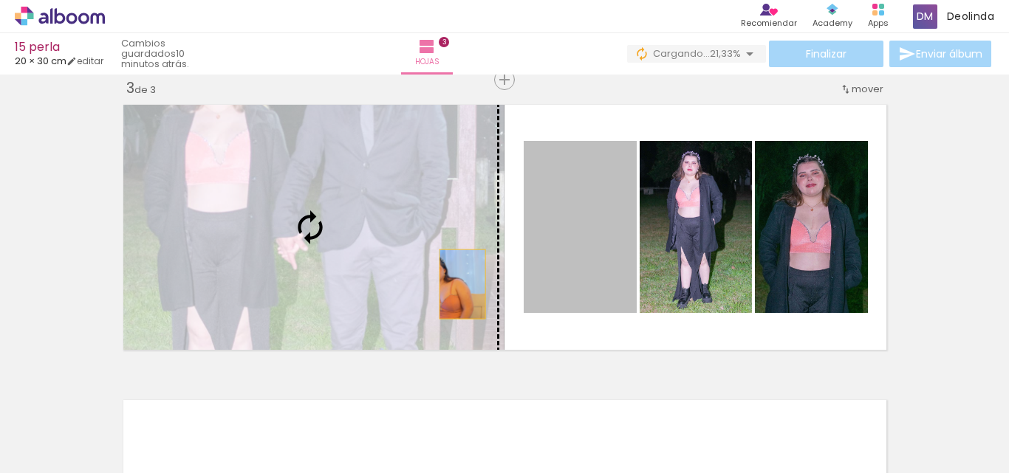
drag, startPoint x: 597, startPoint y: 246, endPoint x: 445, endPoint y: 284, distance: 156.2
click at [0, 0] on slot at bounding box center [0, 0] width 0 height 0
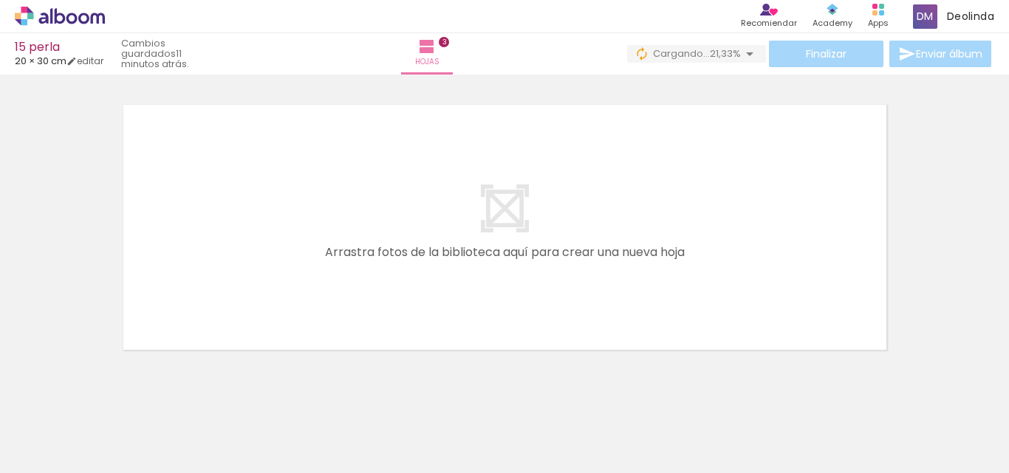
scroll to position [0, 464]
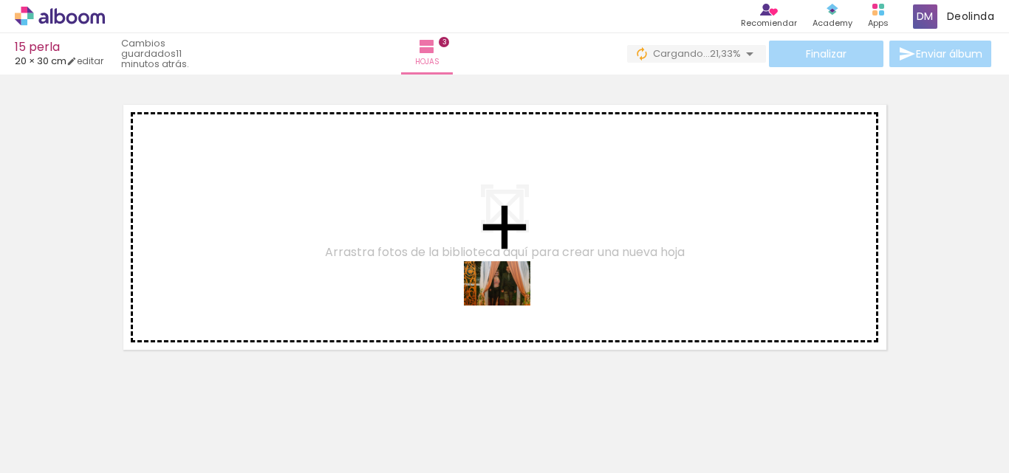
drag, startPoint x: 513, startPoint y: 430, endPoint x: 508, endPoint y: 298, distance: 131.6
click at [508, 298] on quentale-workspace at bounding box center [504, 236] width 1009 height 473
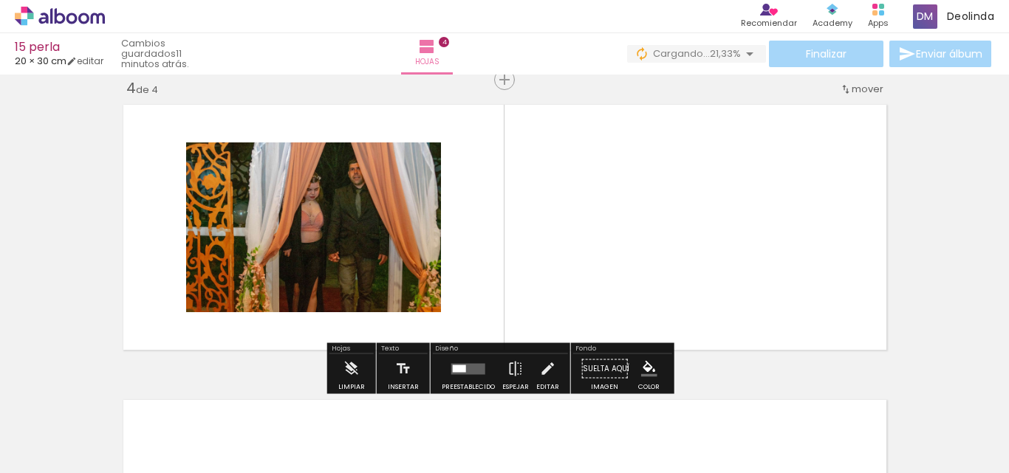
scroll to position [905, 0]
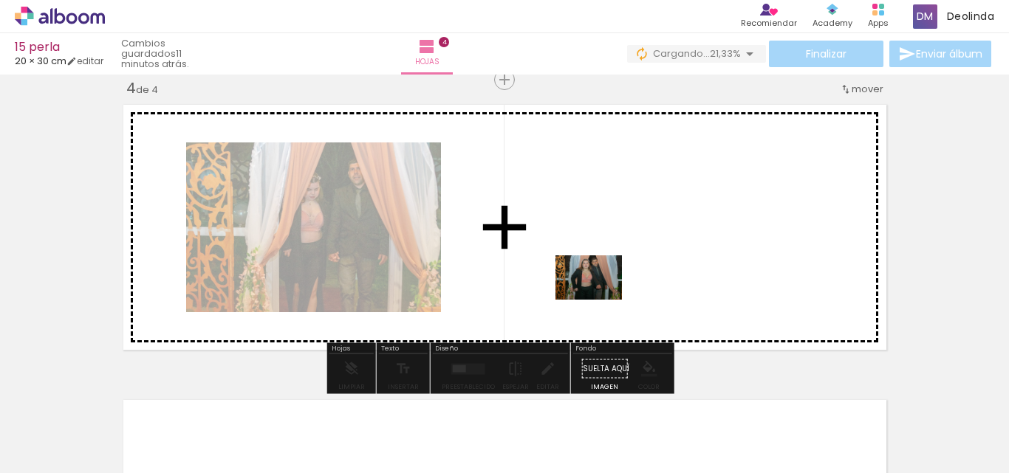
drag, startPoint x: 610, startPoint y: 436, endPoint x: 600, endPoint y: 300, distance: 137.0
click at [600, 300] on quentale-workspace at bounding box center [504, 236] width 1009 height 473
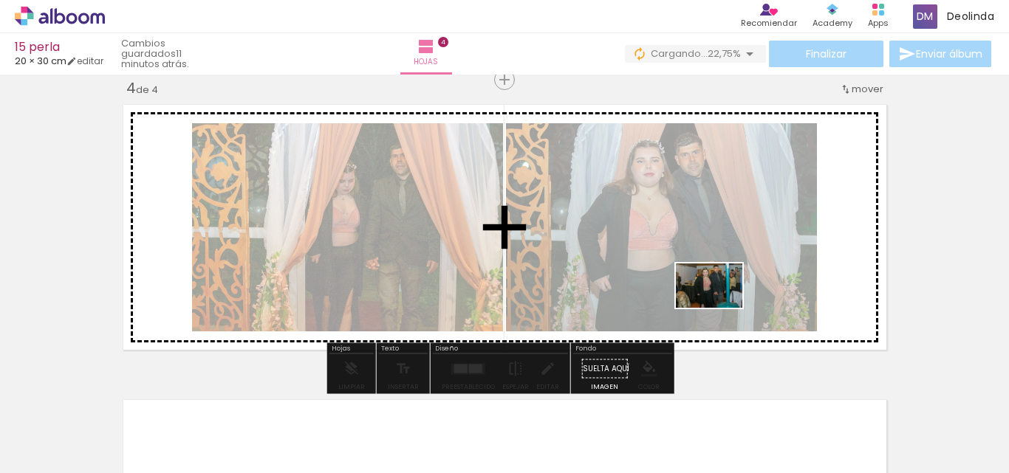
drag, startPoint x: 677, startPoint y: 427, endPoint x: 724, endPoint y: 304, distance: 132.1
click at [724, 304] on quentale-workspace at bounding box center [504, 236] width 1009 height 473
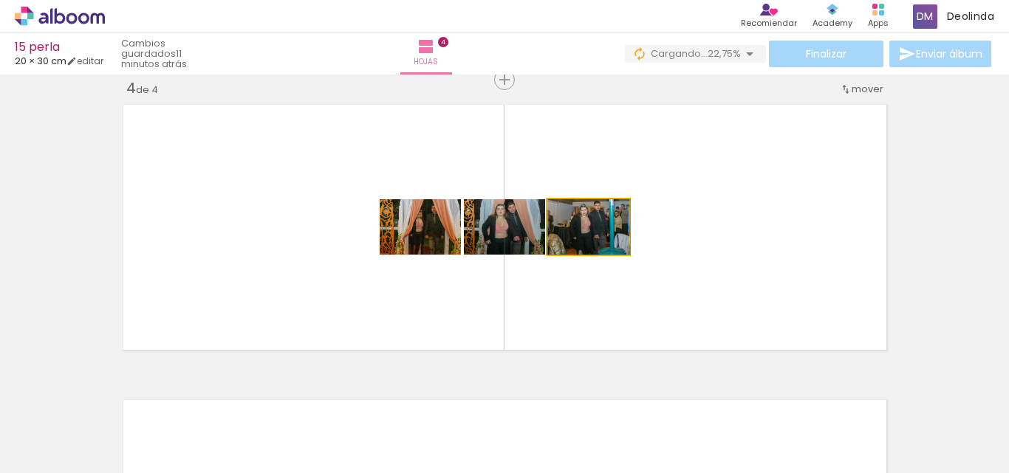
click at [615, 243] on quentale-photo at bounding box center [588, 226] width 81 height 55
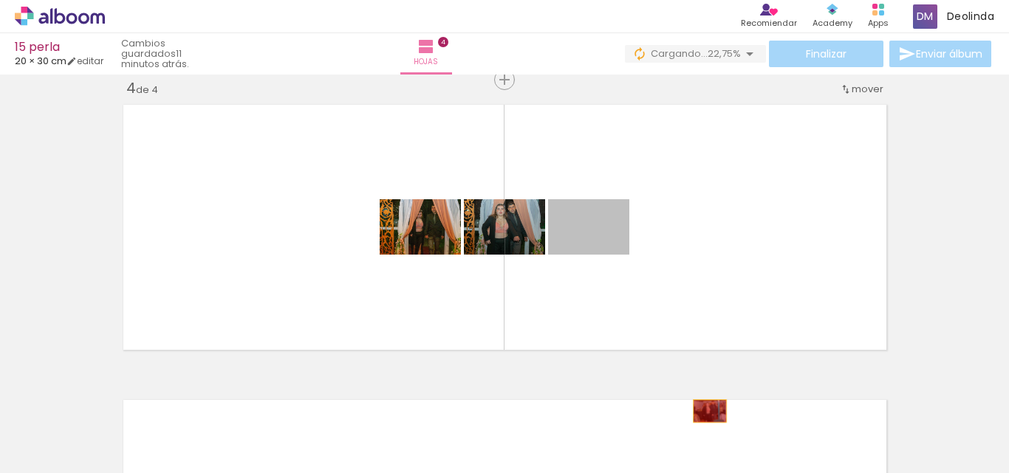
drag, startPoint x: 613, startPoint y: 241, endPoint x: 704, endPoint y: 411, distance: 192.6
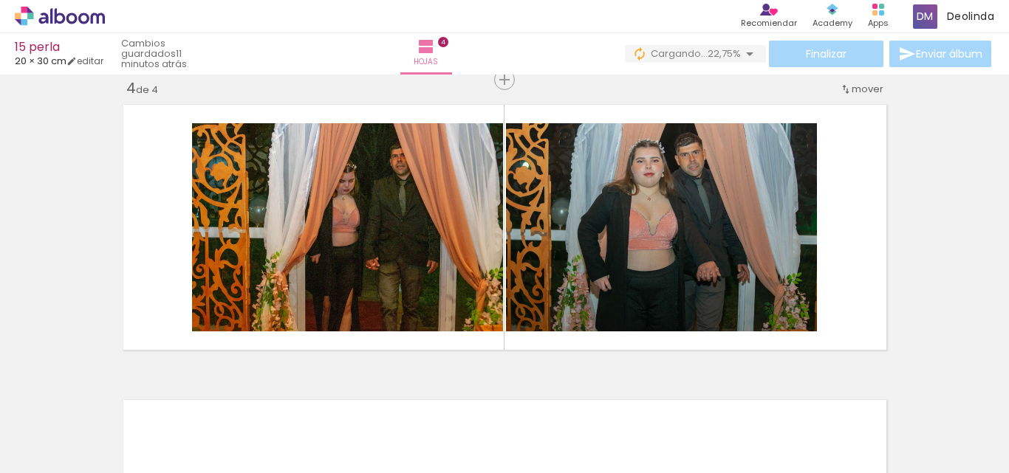
click at [835, 434] on div at bounding box center [826, 424] width 73 height 49
click at [848, 434] on div at bounding box center [826, 424] width 73 height 49
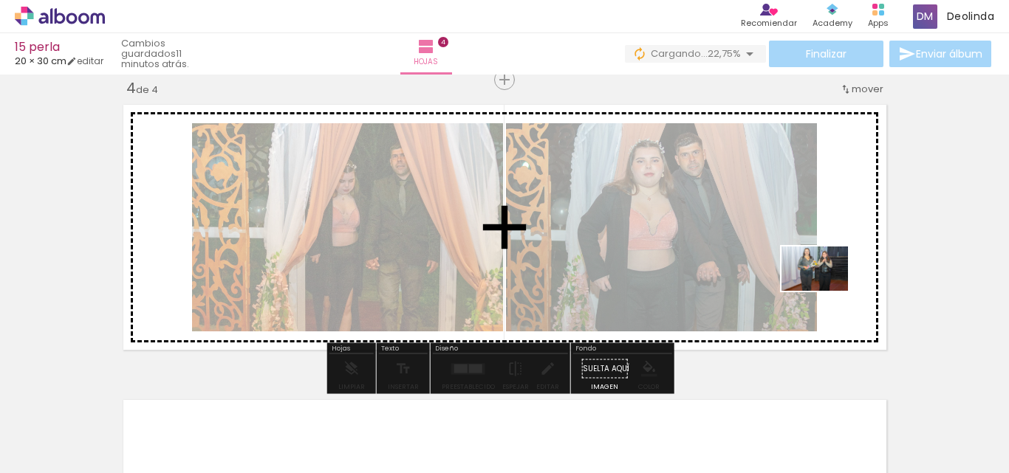
drag, startPoint x: 848, startPoint y: 434, endPoint x: 826, endPoint y: 284, distance: 152.3
click at [826, 284] on quentale-workspace at bounding box center [504, 236] width 1009 height 473
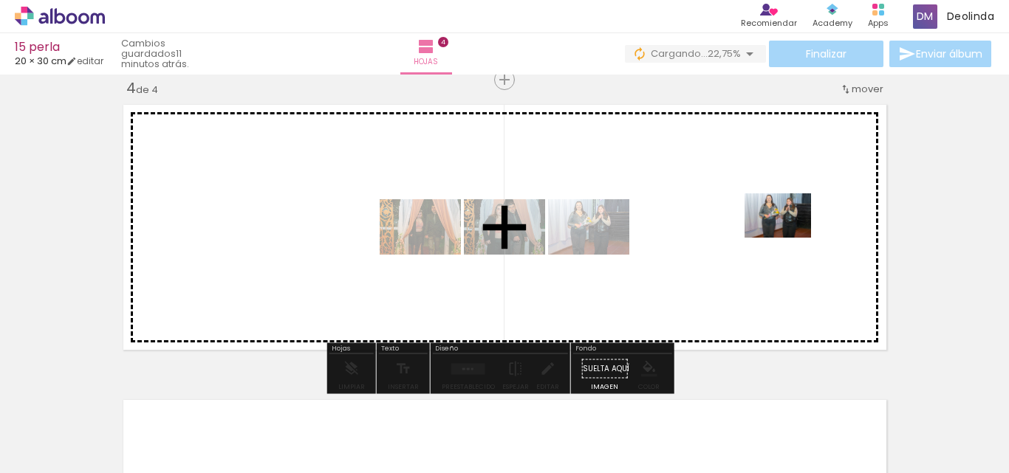
drag, startPoint x: 924, startPoint y: 444, endPoint x: 789, endPoint y: 238, distance: 246.4
click at [789, 238] on quentale-workspace at bounding box center [504, 236] width 1009 height 473
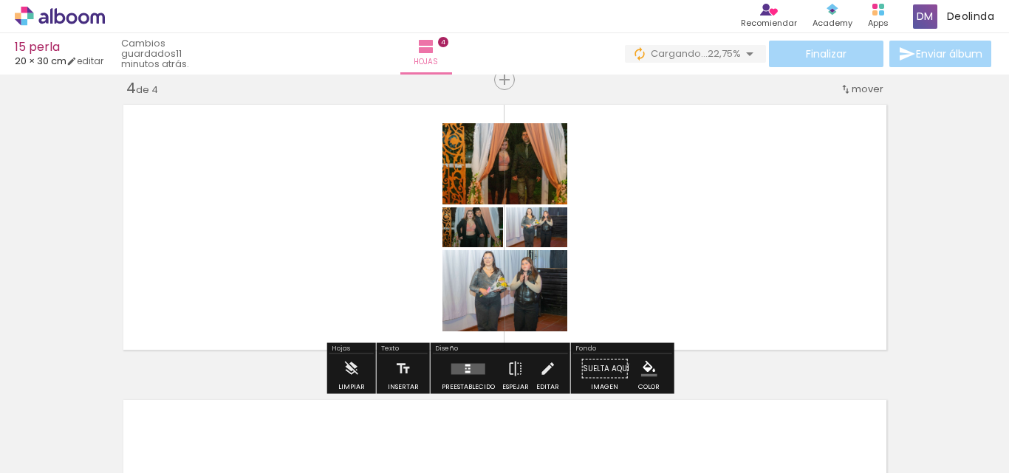
click at [465, 369] on quentale-layouter at bounding box center [468, 368] width 34 height 11
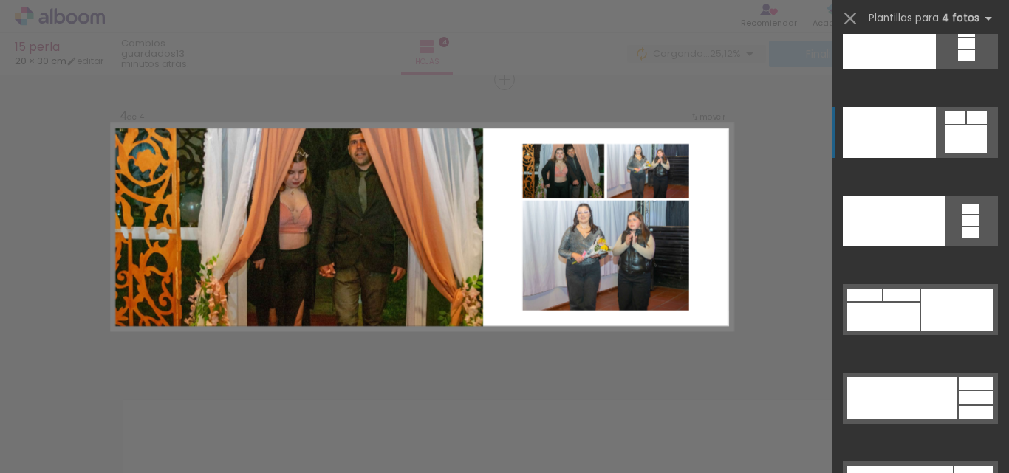
scroll to position [32173, 0]
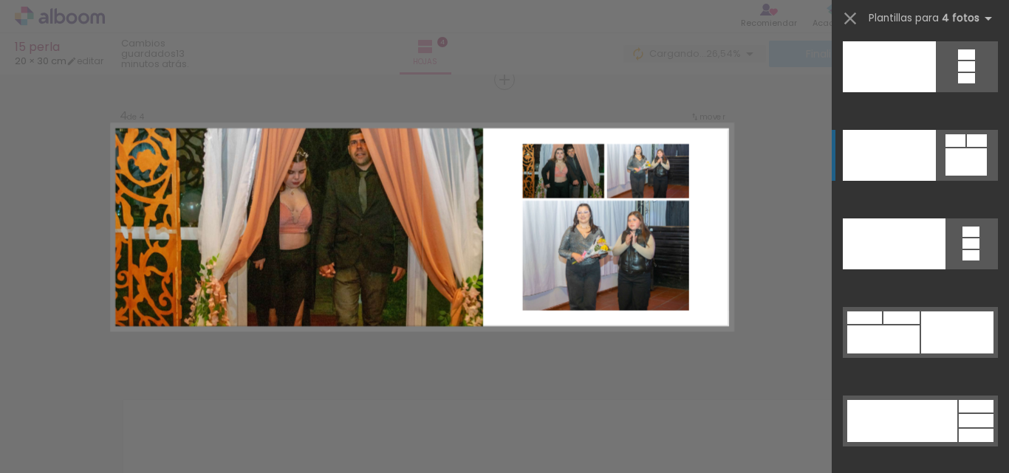
click at [901, 153] on div at bounding box center [889, 155] width 93 height 51
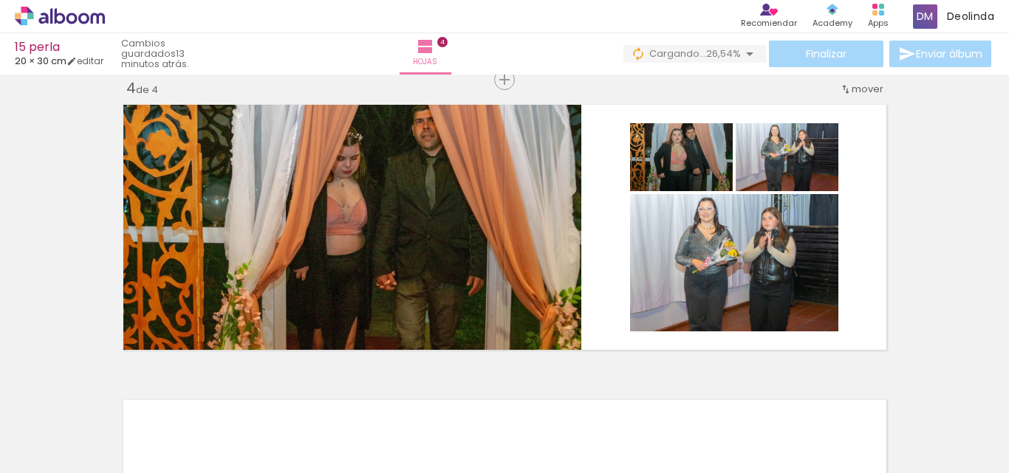
scroll to position [0, 967]
